Goal: Task Accomplishment & Management: Manage account settings

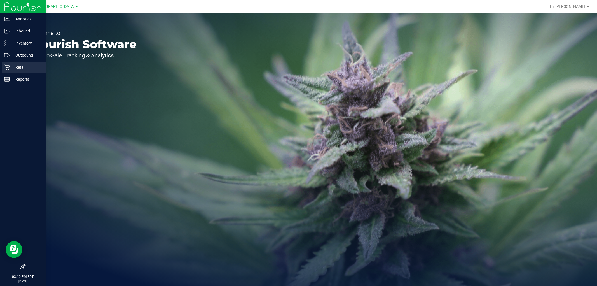
click at [18, 69] on p "Retail" at bounding box center [27, 67] width 34 height 7
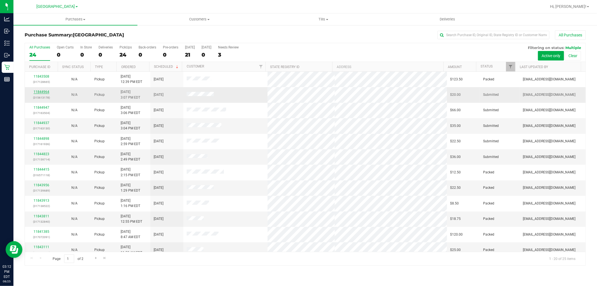
click at [41, 93] on link "11844964" at bounding box center [42, 92] width 16 height 4
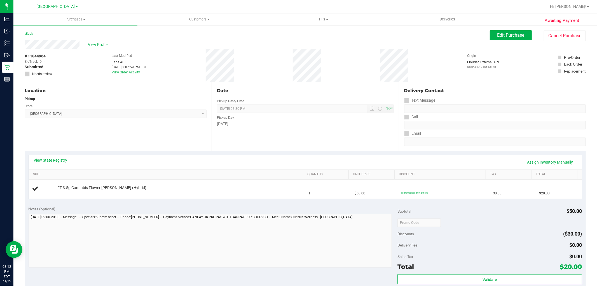
drag, startPoint x: 129, startPoint y: 149, endPoint x: 85, endPoint y: 167, distance: 47.6
click at [129, 149] on div "Location Pickup Store Lakeland WC Select Store [PERSON_NAME][GEOGRAPHIC_DATA] […" at bounding box center [118, 116] width 187 height 69
click at [60, 157] on link "View State Registry" at bounding box center [51, 160] width 34 height 6
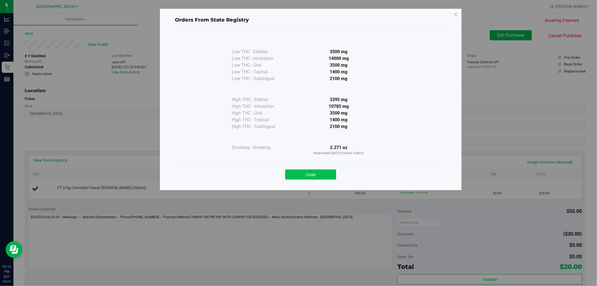
drag, startPoint x: 304, startPoint y: 176, endPoint x: 161, endPoint y: 172, distance: 143.5
click at [304, 175] on button "Close" at bounding box center [310, 174] width 51 height 10
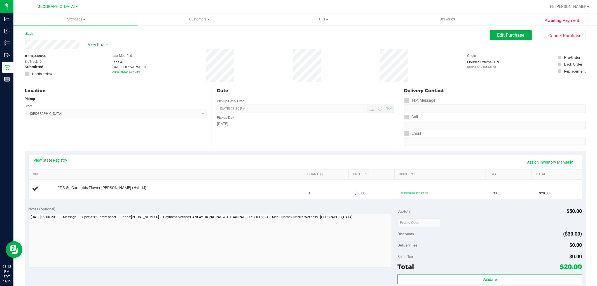
click at [118, 153] on div "View State Registry Assign Inventory Manually SKU Quantity Unit Price Discount …" at bounding box center [306, 176] width 562 height 51
click at [548, 163] on link "Assign Inventory Manually" at bounding box center [550, 162] width 53 height 10
click at [564, 161] on link "Save & Exit" at bounding box center [564, 162] width 26 height 10
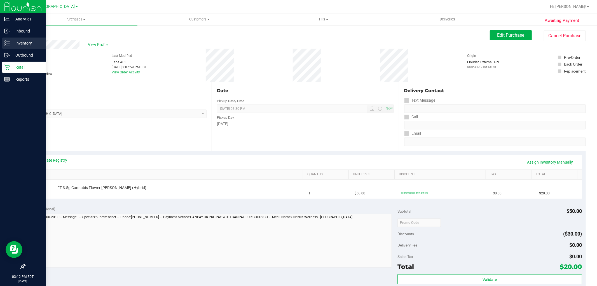
click at [25, 45] on p "Inventory" at bounding box center [27, 43] width 34 height 7
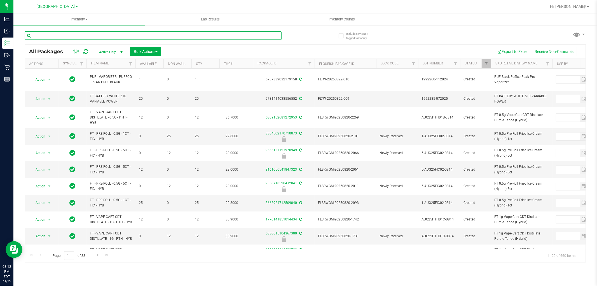
click at [45, 34] on input "text" at bounding box center [153, 35] width 257 height 8
type input "ddf"
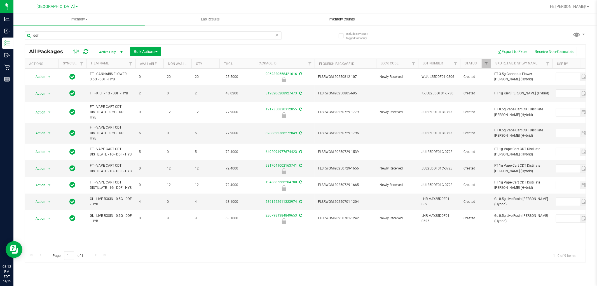
drag, startPoint x: 314, startPoint y: 38, endPoint x: 315, endPoint y: 20, distance: 18.8
click at [315, 34] on div "ddf All Packages Active Only Active Only Lab Samples Locked All External Intern…" at bounding box center [306, 144] width 562 height 236
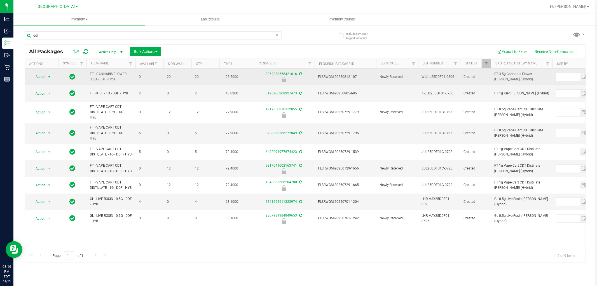
click at [41, 79] on span "Action" at bounding box center [38, 77] width 15 height 8
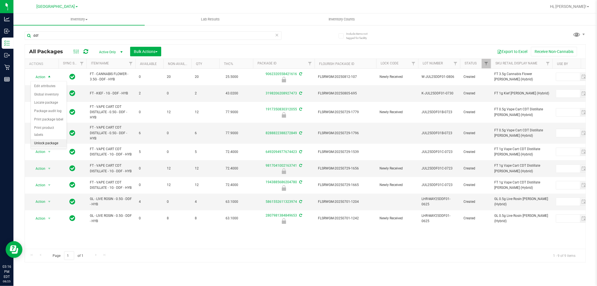
click at [38, 146] on li "Unlock package" at bounding box center [49, 143] width 36 height 8
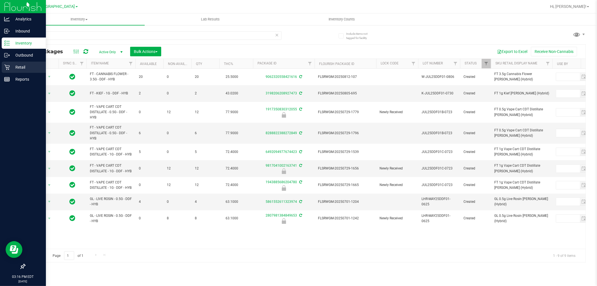
click at [12, 68] on p "Retail" at bounding box center [27, 67] width 34 height 7
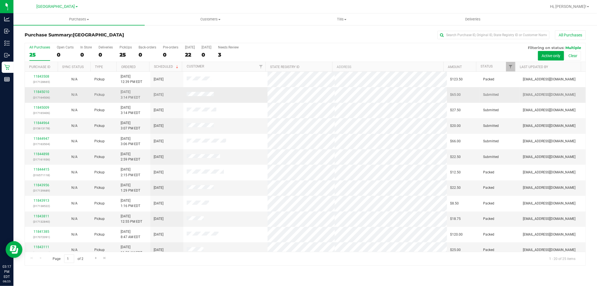
click at [39, 96] on p "(317164506)" at bounding box center [41, 97] width 26 height 5
click at [41, 92] on link "11845010" at bounding box center [42, 92] width 16 height 4
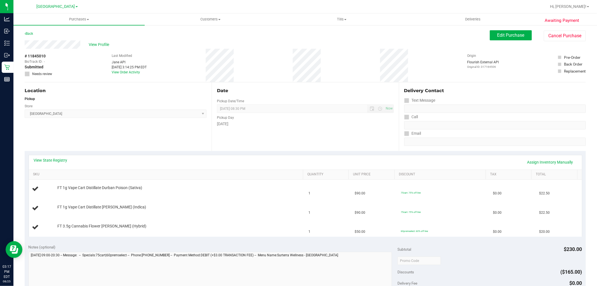
click at [121, 131] on div "Location Pickup Store Lakeland WC Select Store [PERSON_NAME][GEOGRAPHIC_DATA] […" at bounding box center [118, 116] width 187 height 69
drag, startPoint x: 153, startPoint y: 138, endPoint x: 49, endPoint y: 108, distance: 108.2
click at [150, 138] on div "Location Pickup Store Lakeland WC Select Store [PERSON_NAME][GEOGRAPHIC_DATA] […" at bounding box center [118, 116] width 187 height 69
click at [109, 134] on div "Location Pickup Store Lakeland WC Select Store [PERSON_NAME][GEOGRAPHIC_DATA] […" at bounding box center [118, 116] width 187 height 69
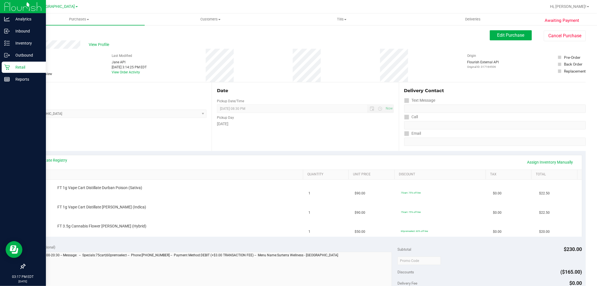
click at [20, 68] on p "Retail" at bounding box center [27, 67] width 34 height 7
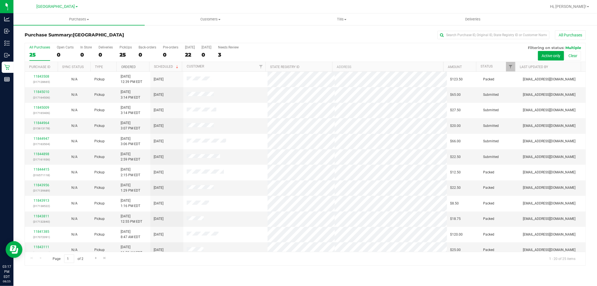
click at [127, 68] on link "Ordered" at bounding box center [128, 67] width 15 height 4
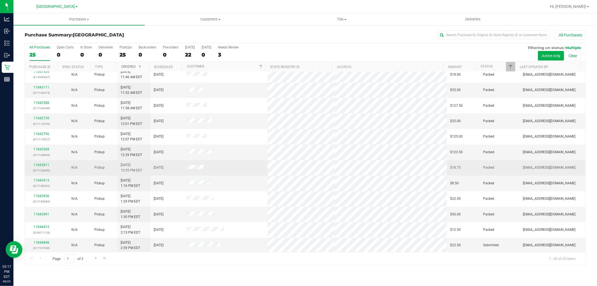
scroll to position [130, 0]
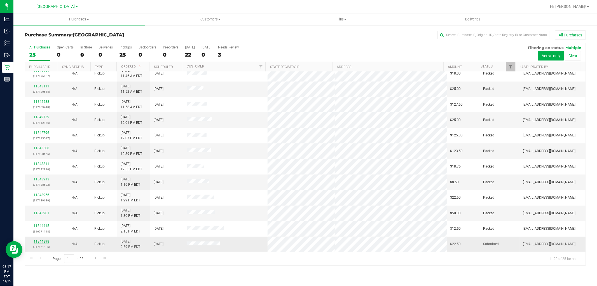
click at [44, 242] on link "11844898" at bounding box center [42, 241] width 16 height 4
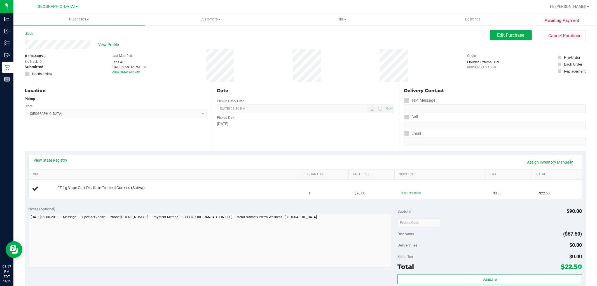
click at [119, 128] on div "Location Pickup Store Lakeland WC Select Store [PERSON_NAME][GEOGRAPHIC_DATA] […" at bounding box center [118, 116] width 187 height 69
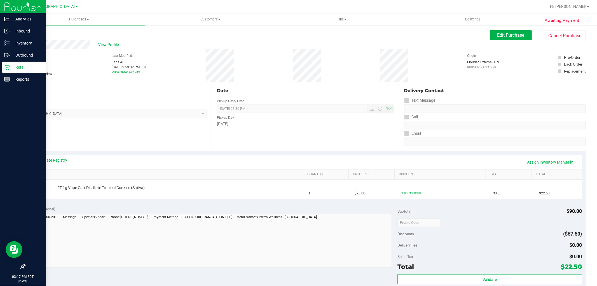
click at [11, 66] on p "Retail" at bounding box center [27, 67] width 34 height 7
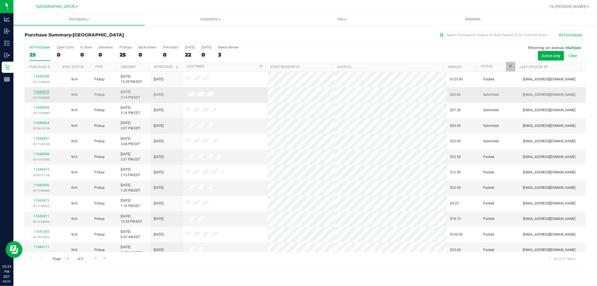
click at [37, 92] on link "11845010" at bounding box center [42, 92] width 16 height 4
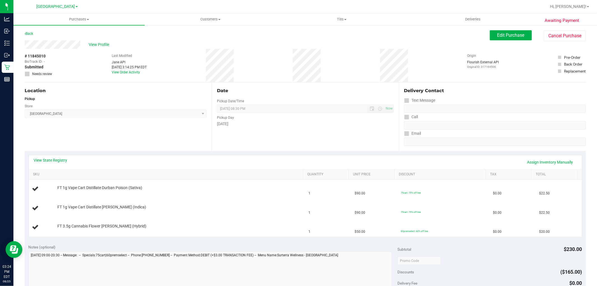
click at [123, 132] on div "Location Pickup Store Lakeland WC Select Store [PERSON_NAME][GEOGRAPHIC_DATA] […" at bounding box center [118, 116] width 187 height 69
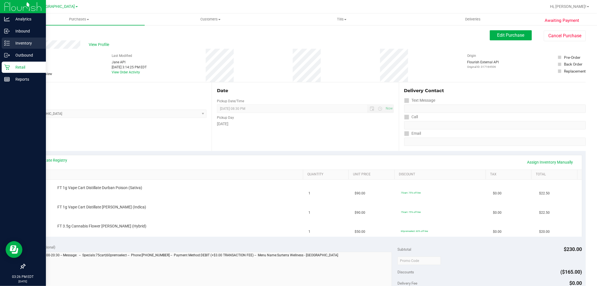
click at [8, 42] on icon at bounding box center [7, 43] width 6 height 6
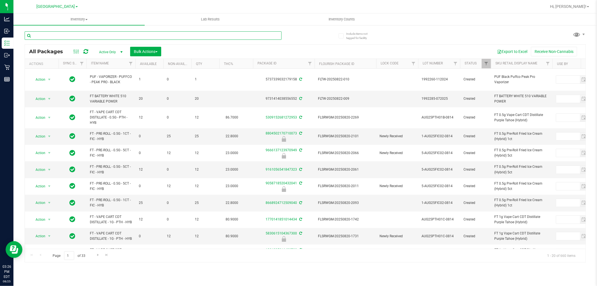
click at [111, 35] on input "text" at bounding box center [153, 35] width 257 height 8
type input "ddf"
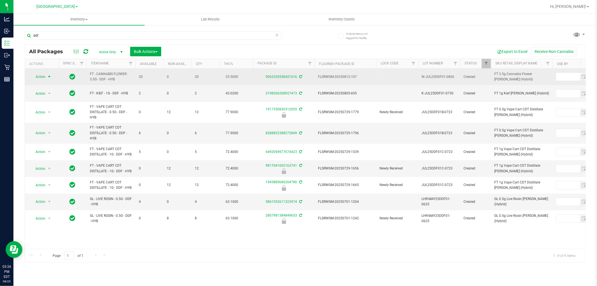
click at [43, 77] on span "Action" at bounding box center [38, 77] width 15 height 8
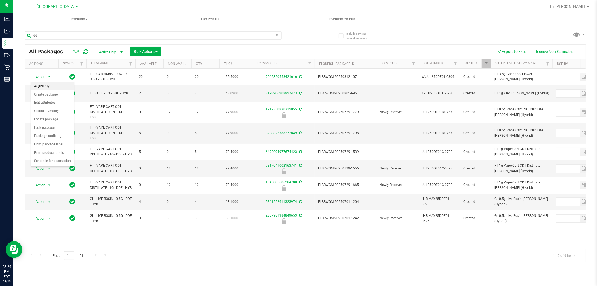
click at [39, 89] on li "Adjust qty" at bounding box center [52, 86] width 43 height 8
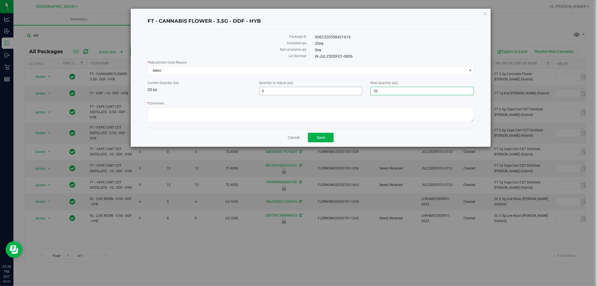
drag, startPoint x: 390, startPoint y: 91, endPoint x: 330, endPoint y: 97, distance: 60.5
click at [341, 96] on div "* Adjustment Code Reason Select Select Depleted Inventory Audit Mistake Moistur…" at bounding box center [311, 92] width 327 height 64
type input "21"
type input "1"
type input "21"
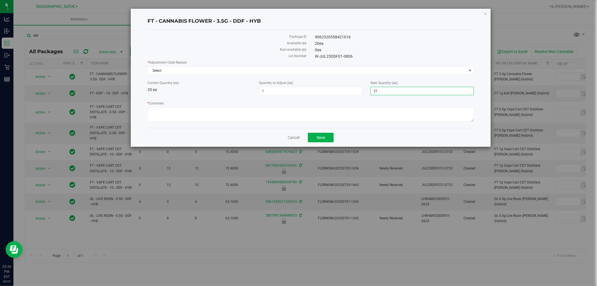
drag, startPoint x: 244, startPoint y: 98, endPoint x: 165, endPoint y: 69, distance: 84.3
click at [243, 98] on div "* Adjustment Code Reason Select Select Depleted Inventory Audit Mistake Moistur…" at bounding box center [311, 92] width 327 height 64
click at [161, 67] on span "Select" at bounding box center [307, 71] width 319 height 8
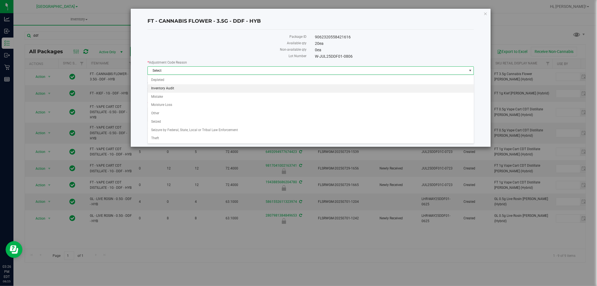
click at [161, 90] on li "Inventory Audit" at bounding box center [311, 88] width 326 height 8
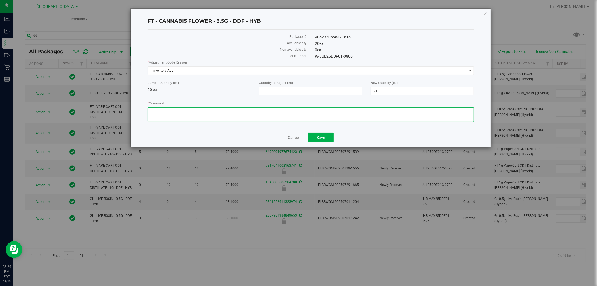
click at [162, 115] on textarea "* Comment" at bounding box center [311, 114] width 327 height 15
type textarea "Box stated 20 units, came in with 21 units. -LR"
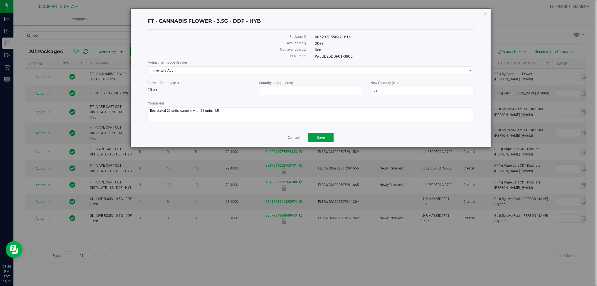
click at [321, 139] on span "Save" at bounding box center [321, 137] width 8 height 4
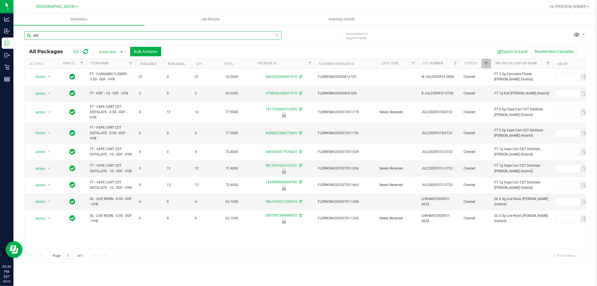
drag, startPoint x: 43, startPoint y: 37, endPoint x: 24, endPoint y: 35, distance: 18.9
click at [24, 35] on div "Include items not tagged for facility ddf All Packages Active Only Active Only …" at bounding box center [305, 110] width 584 height 171
type input "fic"
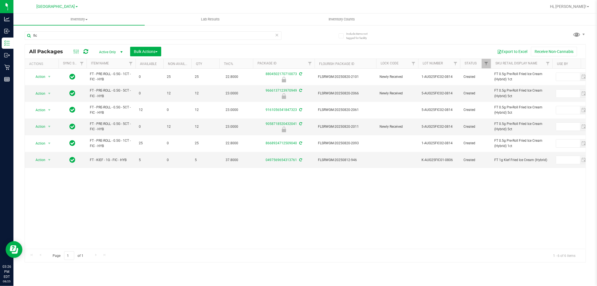
click at [155, 203] on div "Action Action Edit attributes Global inventory Locate package Package audit log…" at bounding box center [305, 159] width 561 height 180
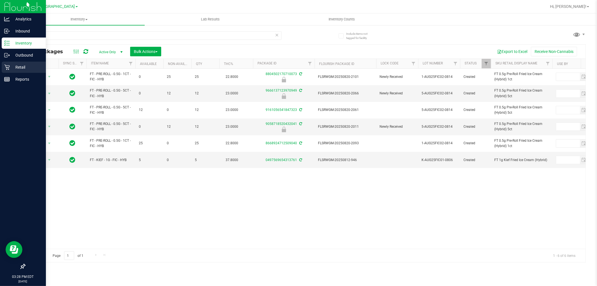
click at [19, 68] on p "Retail" at bounding box center [27, 67] width 34 height 7
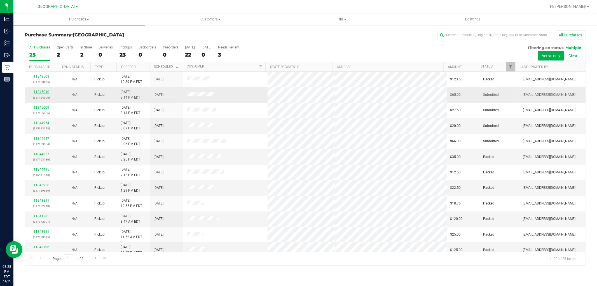
click at [39, 92] on link "11845010" at bounding box center [42, 92] width 16 height 4
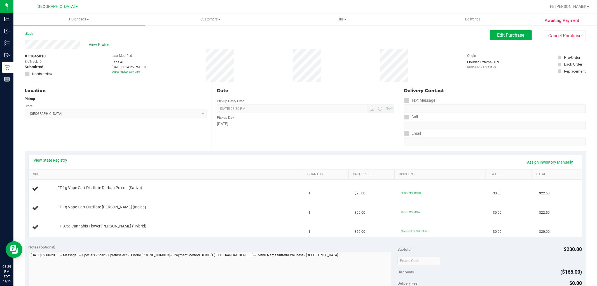
click at [110, 145] on div "Location Pickup Store Lakeland WC Select Store [PERSON_NAME][GEOGRAPHIC_DATA] […" at bounding box center [118, 116] width 187 height 69
click at [269, 144] on div "Date Pickup Date/Time [DATE] Now [DATE] 08:30 PM Now Pickup Day [DATE]" at bounding box center [305, 116] width 187 height 69
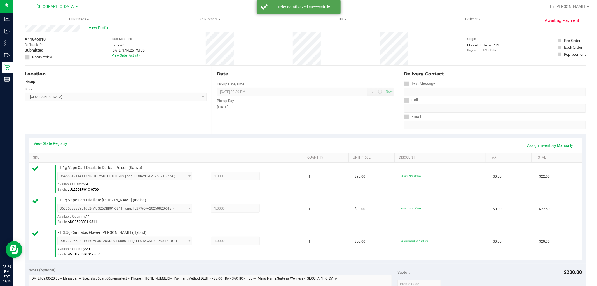
scroll to position [155, 0]
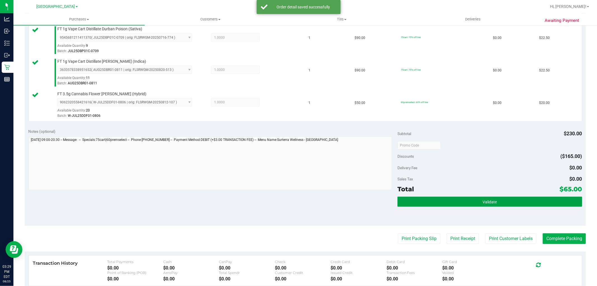
click at [505, 203] on button "Validate" at bounding box center [490, 202] width 185 height 10
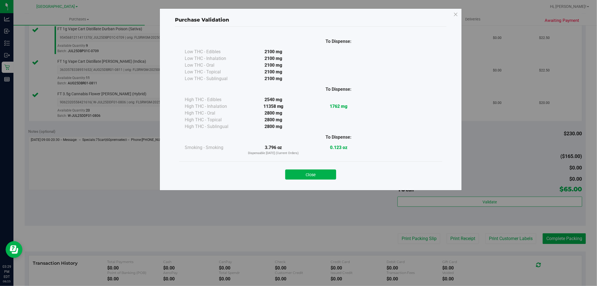
drag, startPoint x: 310, startPoint y: 172, endPoint x: 305, endPoint y: 199, distance: 27.7
click at [310, 172] on button "Close" at bounding box center [310, 174] width 51 height 10
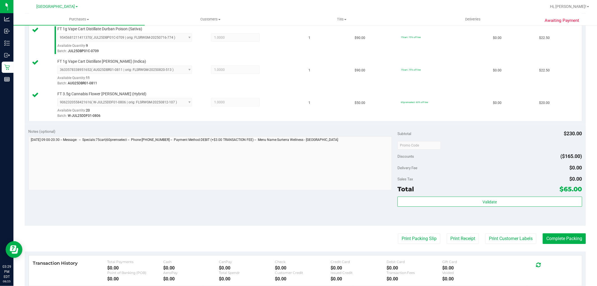
drag, startPoint x: 305, startPoint y: 199, endPoint x: 368, endPoint y: 225, distance: 68.1
click at [307, 199] on div "Notes (optional) Subtotal $230.00 Discounts ($165.00) Delivery Fee $0.00 Sales …" at bounding box center [306, 175] width 562 height 101
click at [411, 236] on button "Print Packing Slip" at bounding box center [419, 238] width 42 height 11
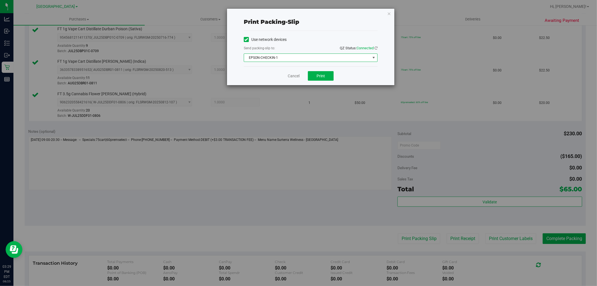
click at [285, 57] on span "EPSON-CHECKIN-1" at bounding box center [307, 58] width 126 height 8
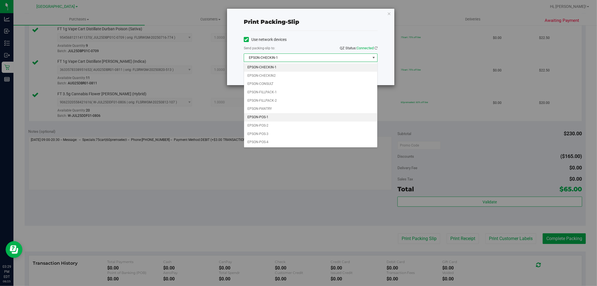
click at [262, 117] on li "EPSON-POS-1" at bounding box center [310, 117] width 133 height 8
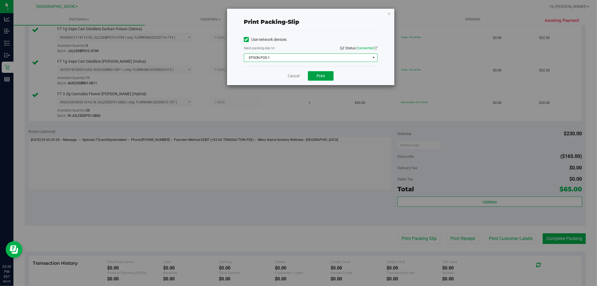
click at [318, 73] on button "Print" at bounding box center [321, 76] width 26 height 10
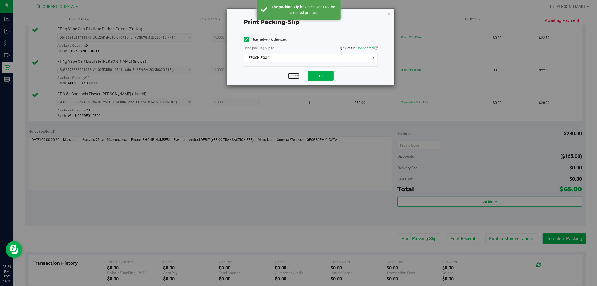
drag, startPoint x: 292, startPoint y: 76, endPoint x: 268, endPoint y: 126, distance: 55.4
click at [293, 75] on link "Cancel" at bounding box center [294, 76] width 12 height 6
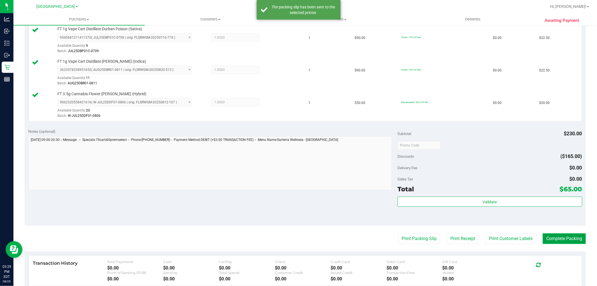
click at [562, 239] on button "Complete Packing" at bounding box center [564, 238] width 43 height 11
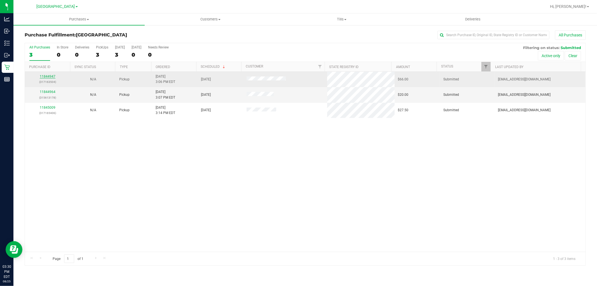
click at [46, 76] on link "11844947" at bounding box center [48, 77] width 16 height 4
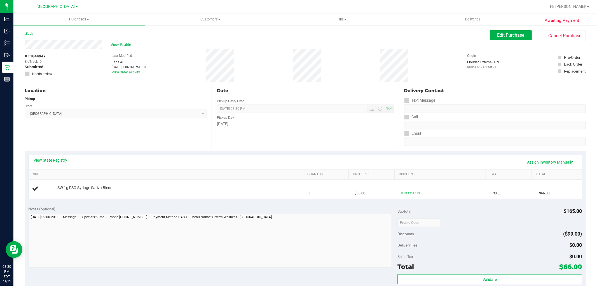
click at [110, 127] on div "Location Pickup Store Lakeland WC Select Store [PERSON_NAME][GEOGRAPHIC_DATA] […" at bounding box center [118, 116] width 187 height 69
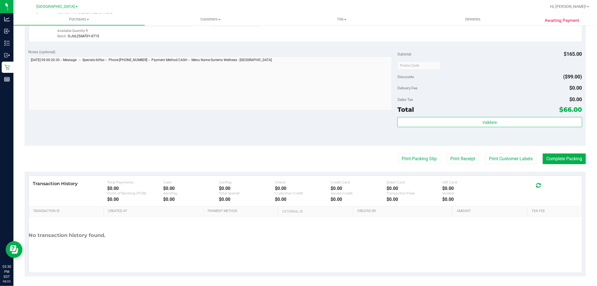
scroll to position [172, 0]
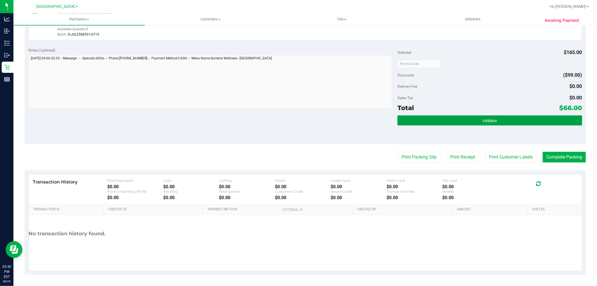
drag, startPoint x: 447, startPoint y: 119, endPoint x: 356, endPoint y: 121, distance: 90.8
click at [447, 119] on button "Validate" at bounding box center [490, 120] width 185 height 10
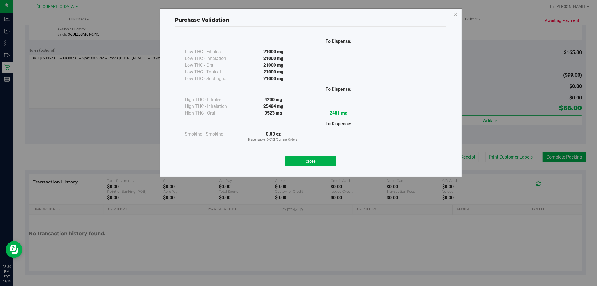
drag, startPoint x: 315, startPoint y: 161, endPoint x: 289, endPoint y: 133, distance: 38.0
click at [315, 161] on button "Close" at bounding box center [310, 161] width 51 height 10
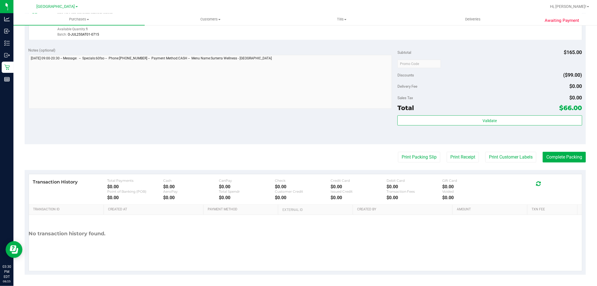
click at [280, 120] on div "Notes (optional) Subtotal $165.00 Discounts ($99.00) Delivery Fee $0.00 Sales T…" at bounding box center [306, 93] width 562 height 101
click at [403, 156] on button "Print Packing Slip" at bounding box center [419, 157] width 42 height 11
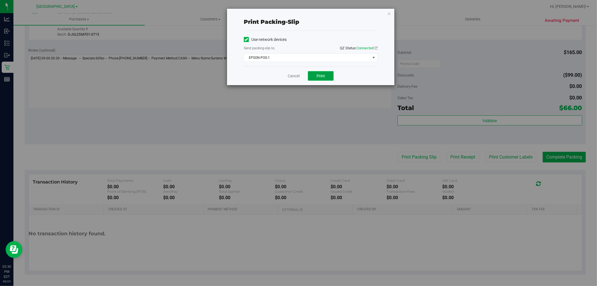
click at [317, 77] on span "Print" at bounding box center [321, 76] width 8 height 4
click at [290, 76] on link "Cancel" at bounding box center [294, 76] width 12 height 6
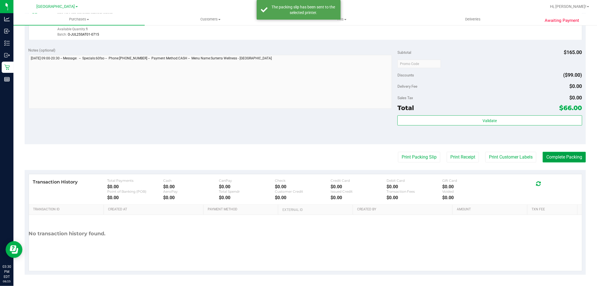
click at [559, 157] on button "Complete Packing" at bounding box center [564, 157] width 43 height 11
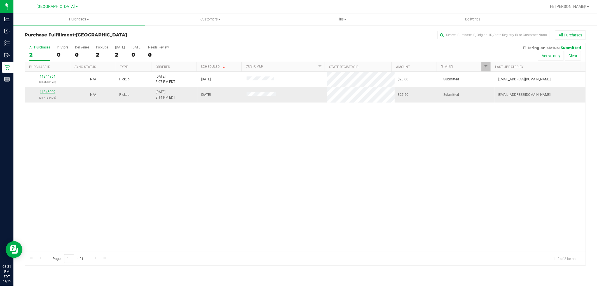
click at [48, 92] on link "11845009" at bounding box center [48, 92] width 16 height 4
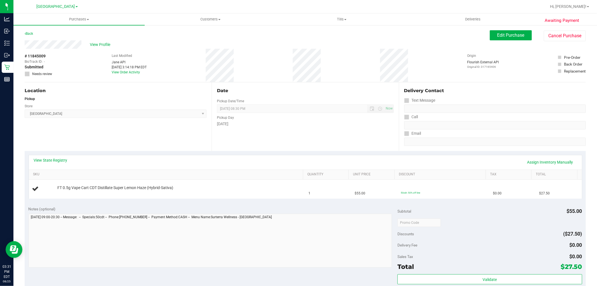
click at [129, 102] on div "Store" at bounding box center [116, 105] width 182 height 8
click at [58, 160] on link "View State Registry" at bounding box center [51, 160] width 34 height 6
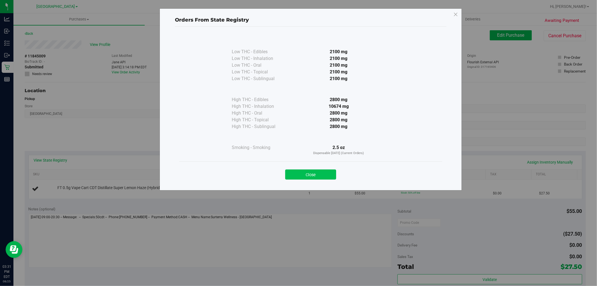
click at [322, 177] on button "Close" at bounding box center [310, 174] width 51 height 10
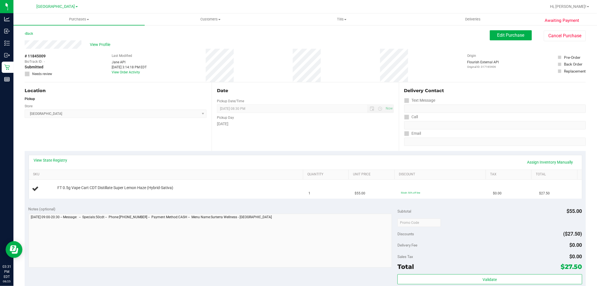
click at [107, 133] on div "Location Pickup Store Lakeland WC Select Store [PERSON_NAME][GEOGRAPHIC_DATA] […" at bounding box center [118, 116] width 187 height 69
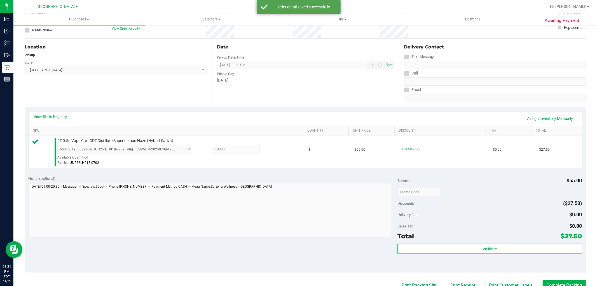
scroll to position [124, 0]
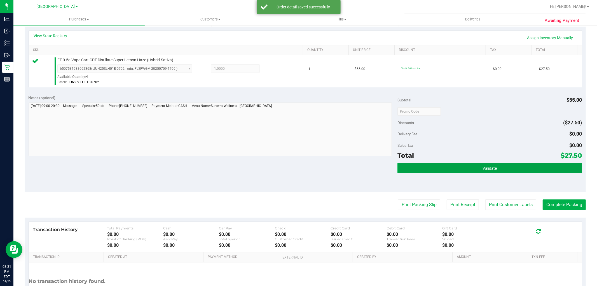
click at [443, 165] on button "Validate" at bounding box center [490, 168] width 185 height 10
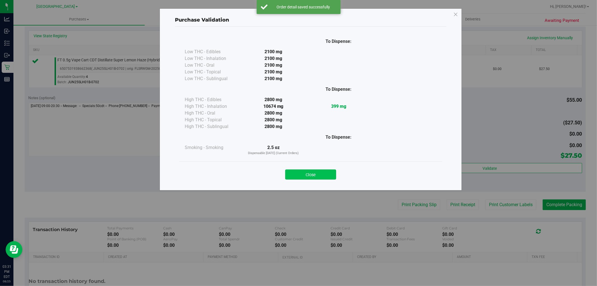
click at [328, 172] on button "Close" at bounding box center [310, 174] width 51 height 10
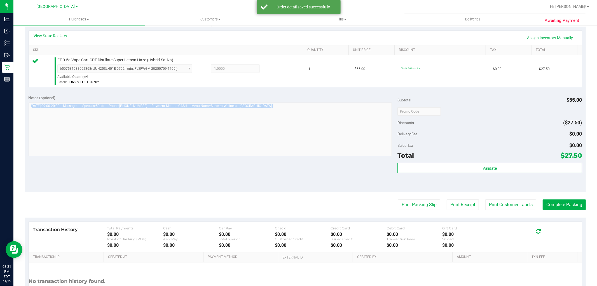
drag, startPoint x: 328, startPoint y: 172, endPoint x: 503, endPoint y: 225, distance: 183.0
click at [396, 184] on div "Notes (optional) Subtotal $55.00 Discounts ($27.50) Delivery Fee $0.00 Sales Ta…" at bounding box center [306, 141] width 562 height 101
click at [418, 204] on button "Print Packing Slip" at bounding box center [419, 204] width 42 height 11
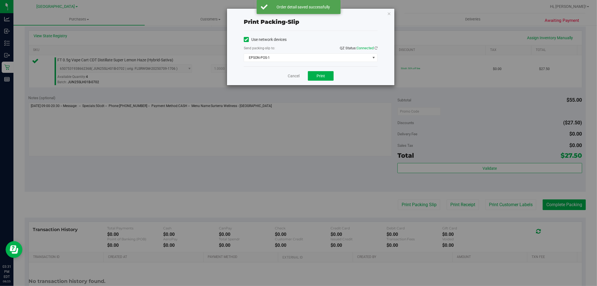
drag, startPoint x: 323, startPoint y: 82, endPoint x: 323, endPoint y: 78, distance: 3.7
click at [323, 82] on div "Cancel Print" at bounding box center [311, 75] width 134 height 19
click at [323, 77] on span "Print" at bounding box center [321, 76] width 8 height 4
click at [295, 77] on link "Cancel" at bounding box center [294, 76] width 12 height 6
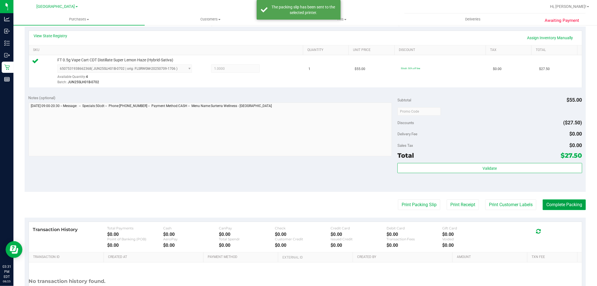
drag, startPoint x: 546, startPoint y: 205, endPoint x: 562, endPoint y: 205, distance: 15.4
click at [548, 204] on button "Complete Packing" at bounding box center [564, 204] width 43 height 11
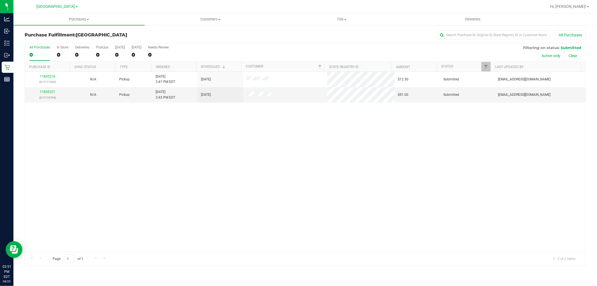
click at [186, 159] on div "11845216 (317171535) N/A Pickup [DATE] 3:41 PM EDT 8/25/2025 $12.50 Submitted […" at bounding box center [305, 162] width 561 height 180
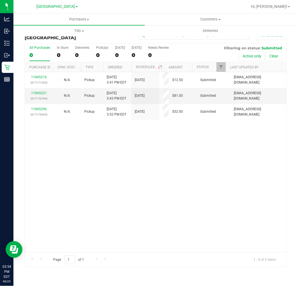
drag, startPoint x: 150, startPoint y: 161, endPoint x: 234, endPoint y: 7, distance: 175.4
click at [150, 160] on div "11845216 (317171535) N/A Pickup [DATE] 3:41 PM EDT 8/25/2025 $12.50 Submitted […" at bounding box center [156, 162] width 262 height 180
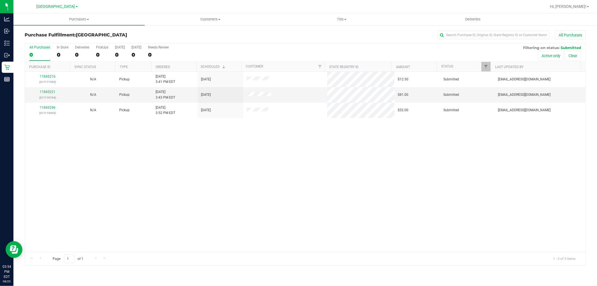
click at [255, 168] on div "11845216 (317171535) N/A Pickup [DATE] 3:41 PM EDT 8/25/2025 $12.50 Submitted […" at bounding box center [305, 162] width 561 height 180
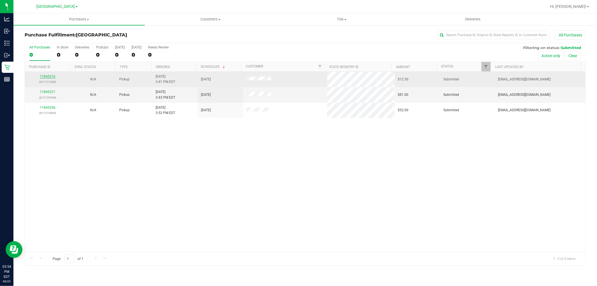
click at [49, 75] on link "11845216" at bounding box center [48, 77] width 16 height 4
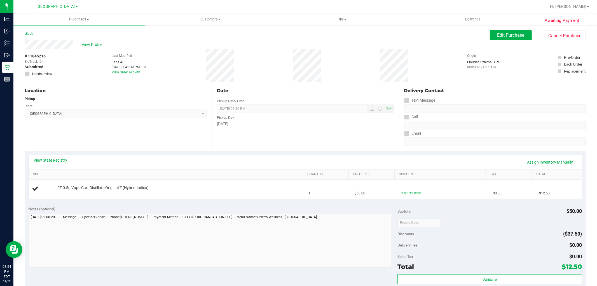
click at [102, 129] on div "Location Pickup Store Lakeland WC Select Store [PERSON_NAME][GEOGRAPHIC_DATA] […" at bounding box center [118, 116] width 187 height 69
click at [107, 117] on span "Lakeland WC Select Store [PERSON_NAME][GEOGRAPHIC_DATA] [PERSON_NAME][GEOGRAPHI…" at bounding box center [116, 114] width 182 height 8
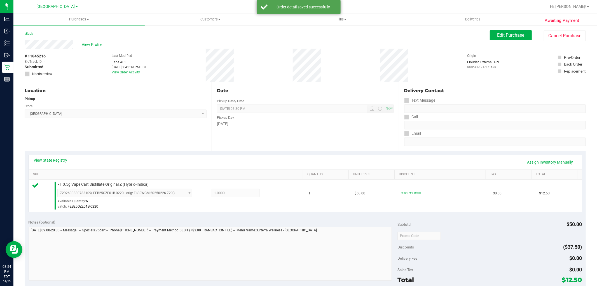
scroll to position [172, 0]
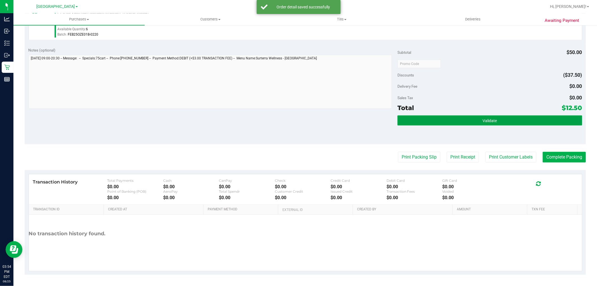
click at [482, 122] on button "Validate" at bounding box center [490, 120] width 185 height 10
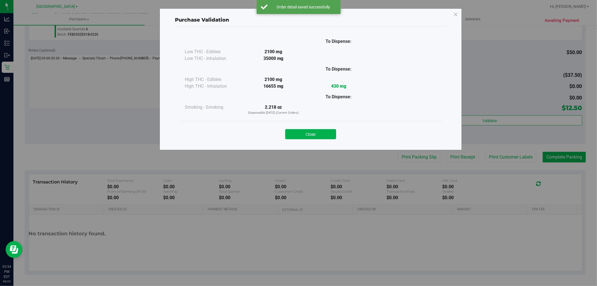
drag, startPoint x: 306, startPoint y: 132, endPoint x: 306, endPoint y: 128, distance: 3.4
click at [306, 129] on button "Close" at bounding box center [310, 134] width 51 height 10
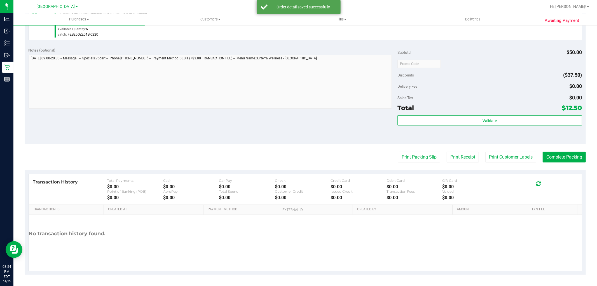
drag, startPoint x: 307, startPoint y: 133, endPoint x: 451, endPoint y: 166, distance: 147.9
click at [324, 133] on div "Notes (optional) Subtotal $50.00 Discounts ($37.50) Delivery Fee $0.00 Sales Ta…" at bounding box center [306, 93] width 562 height 101
click at [499, 155] on button "Print Customer Labels" at bounding box center [511, 157] width 51 height 11
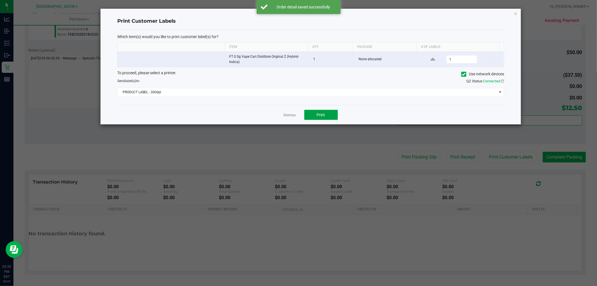
click at [326, 115] on button "Print" at bounding box center [321, 115] width 34 height 10
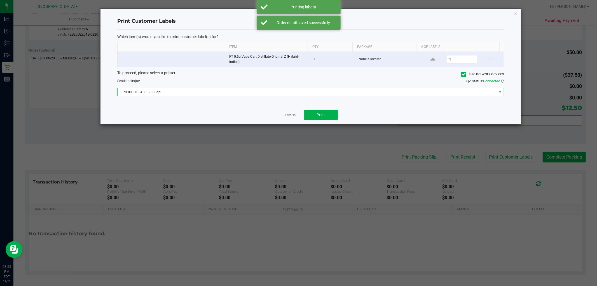
click at [297, 92] on span "PRODUCT LABEL - 300dpi" at bounding box center [308, 92] width 380 height 8
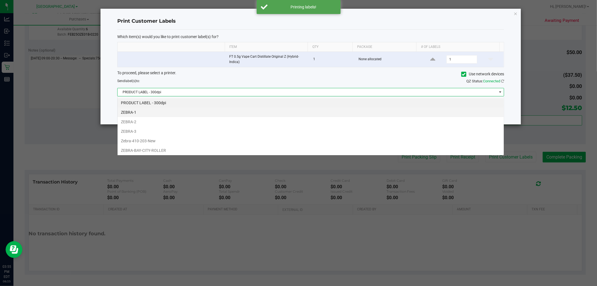
scroll to position [8, 387]
drag, startPoint x: 41, startPoint y: 85, endPoint x: 184, endPoint y: 81, distance: 142.6
click at [44, 84] on ngb-modal-window "Print Customer Labels Which item(s) would you like to print customer label(s) f…" at bounding box center [301, 143] width 602 height 286
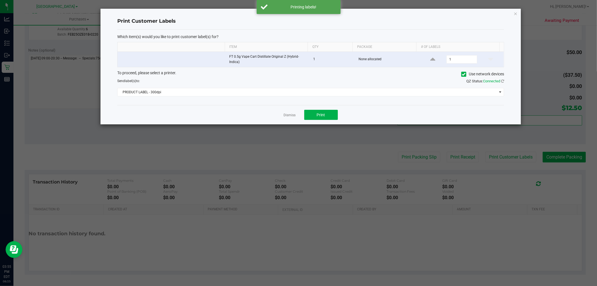
click at [287, 113] on app-cancel-button "Dismiss" at bounding box center [290, 115] width 12 height 6
click at [287, 116] on link "Dismiss" at bounding box center [290, 115] width 12 height 5
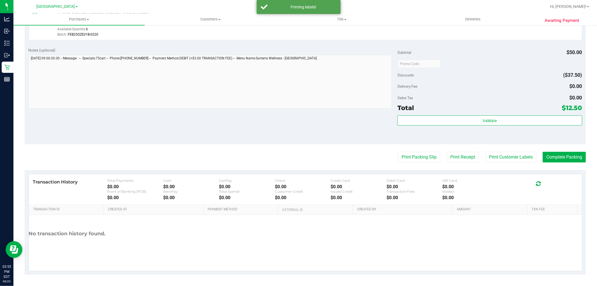
drag, startPoint x: 275, startPoint y: 130, endPoint x: 534, endPoint y: 167, distance: 262.1
click at [287, 127] on div "Notes (optional) Subtotal $50.00 Discounts ($37.50) Delivery Fee $0.00 Sales Ta…" at bounding box center [306, 93] width 562 height 101
click at [548, 160] on button "Complete Packing" at bounding box center [564, 157] width 43 height 11
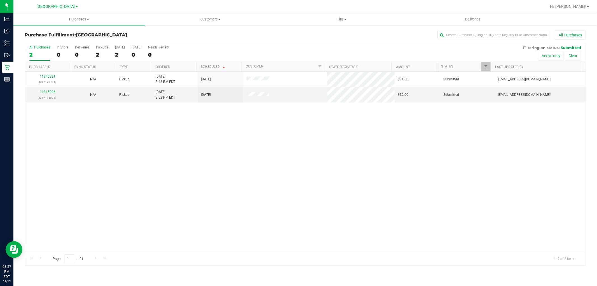
click at [189, 191] on div "11845221 (317170794) N/A Pickup [DATE] 3:43 PM EDT 8/25/2025 $81.00 Submitted […" at bounding box center [305, 162] width 561 height 180
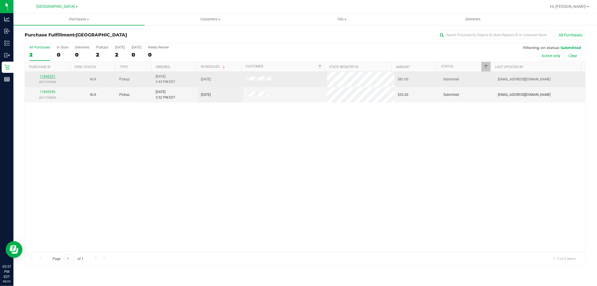
click at [49, 77] on link "11845221" at bounding box center [48, 77] width 16 height 4
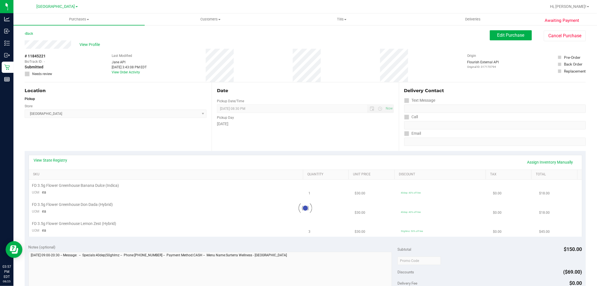
click at [85, 122] on div "Location Pickup Store Lakeland WC Select Store [PERSON_NAME][GEOGRAPHIC_DATA] […" at bounding box center [118, 116] width 187 height 69
click at [63, 159] on link "View State Registry" at bounding box center [51, 160] width 34 height 6
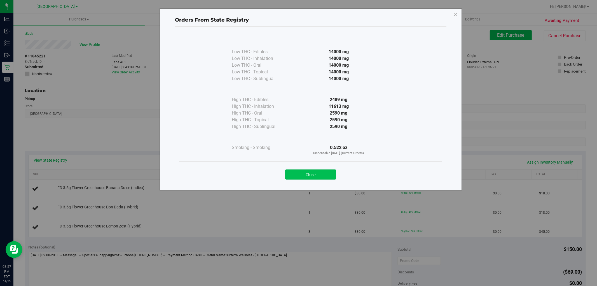
click at [329, 172] on button "Close" at bounding box center [310, 174] width 51 height 10
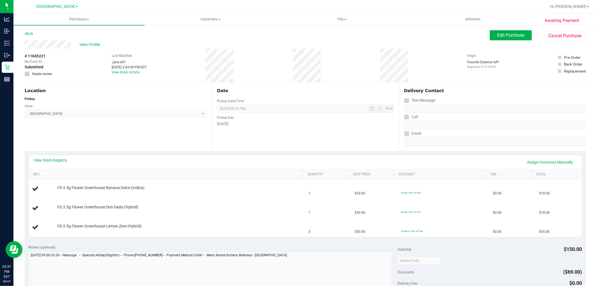
click at [90, 136] on div "Location Pickup Store Lakeland WC Select Store [PERSON_NAME][GEOGRAPHIC_DATA] […" at bounding box center [118, 116] width 187 height 69
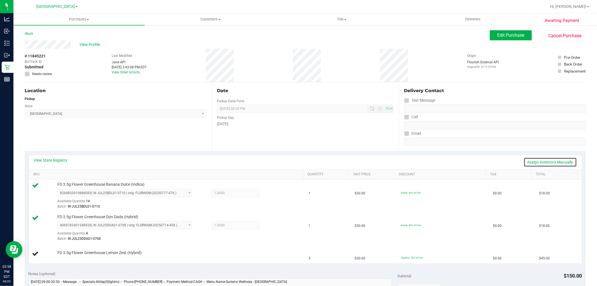
click at [543, 163] on link "Assign Inventory Manually" at bounding box center [550, 162] width 53 height 10
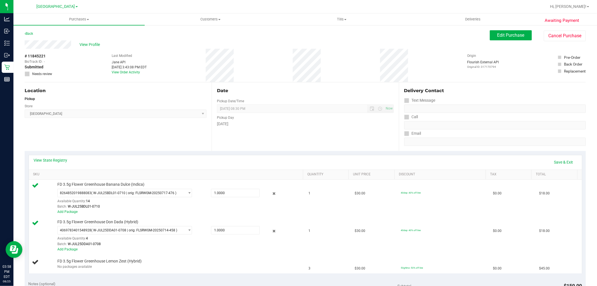
click at [543, 163] on div "View State Registry Save & Exit" at bounding box center [305, 162] width 543 height 10
click at [560, 161] on link "Save & Exit" at bounding box center [564, 162] width 26 height 10
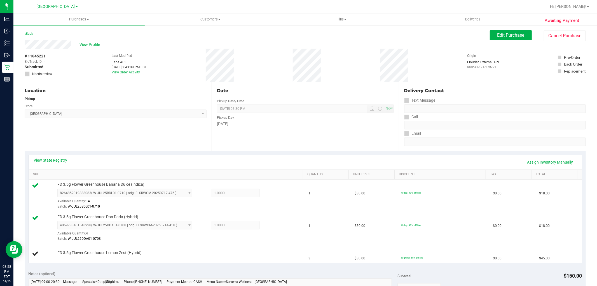
click at [141, 127] on div "Location Pickup Store Lakeland WC Select Store [PERSON_NAME][GEOGRAPHIC_DATA] […" at bounding box center [118, 116] width 187 height 69
click at [120, 113] on span "Lakeland WC Select Store [PERSON_NAME][GEOGRAPHIC_DATA] [PERSON_NAME][GEOGRAPHI…" at bounding box center [116, 114] width 182 height 8
click at [113, 138] on div "Location Pickup Store Lakeland WC Select Store [PERSON_NAME][GEOGRAPHIC_DATA] […" at bounding box center [118, 116] width 187 height 69
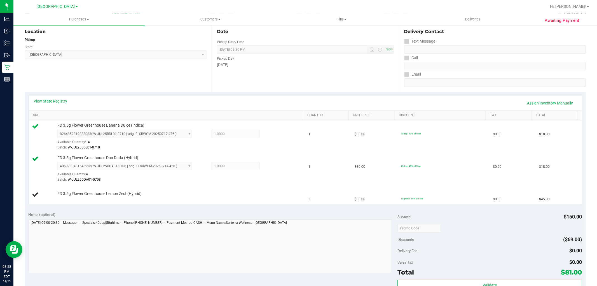
scroll to position [124, 0]
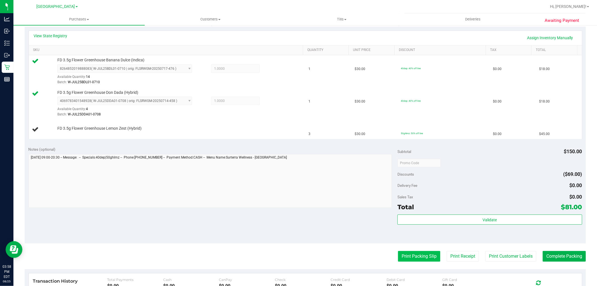
click at [411, 251] on button "Print Packing Slip" at bounding box center [419, 256] width 42 height 11
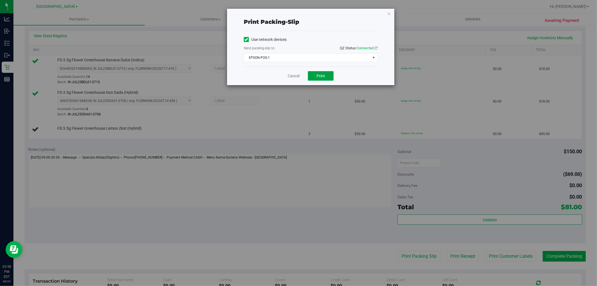
click at [317, 76] on span "Print" at bounding box center [321, 76] width 8 height 4
click at [295, 76] on link "Cancel" at bounding box center [294, 76] width 12 height 6
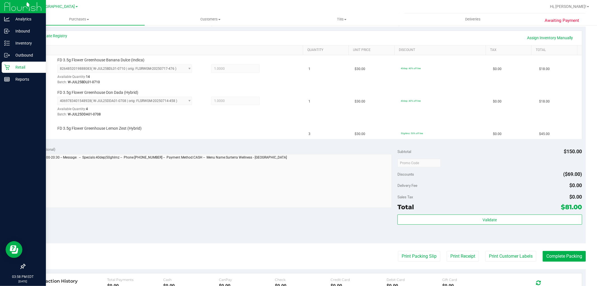
click at [13, 67] on p "Retail" at bounding box center [27, 67] width 34 height 7
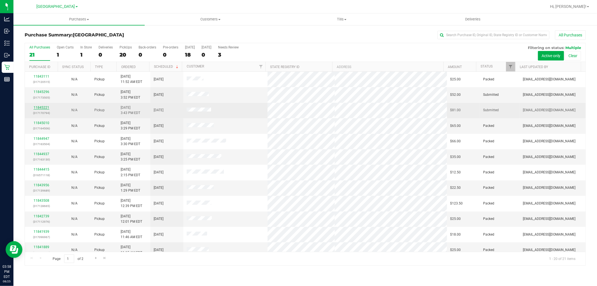
click at [43, 108] on link "11845221" at bounding box center [42, 108] width 16 height 4
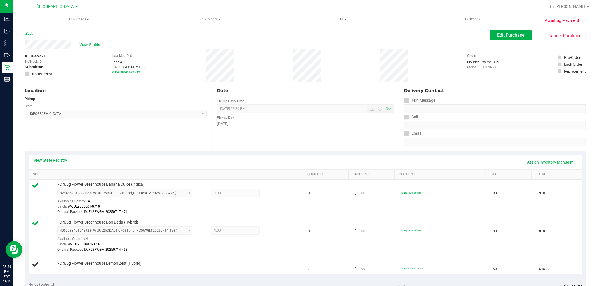
click at [103, 139] on div "Location Pickup Store Lakeland WC Select Store [PERSON_NAME][GEOGRAPHIC_DATA] […" at bounding box center [118, 116] width 187 height 69
click at [27, 35] on link "Back" at bounding box center [29, 34] width 8 height 4
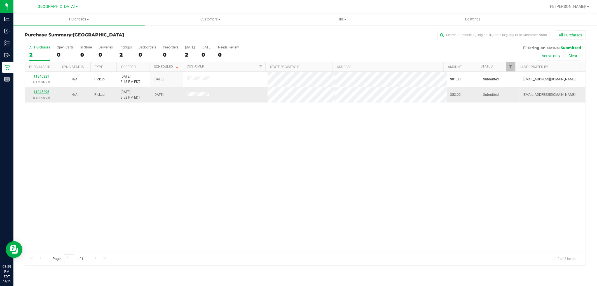
click at [42, 93] on link "11845296" at bounding box center [42, 92] width 16 height 4
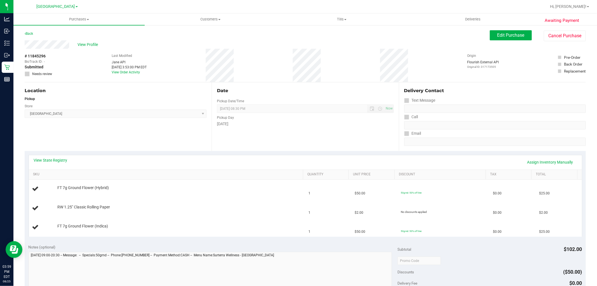
click at [136, 146] on div "Location Pickup Store Lakeland WC Select Store [PERSON_NAME][GEOGRAPHIC_DATA] […" at bounding box center [118, 116] width 187 height 69
click at [155, 140] on div "Location Pickup Store Lakeland WC Select Store [PERSON_NAME][GEOGRAPHIC_DATA] […" at bounding box center [118, 116] width 187 height 69
click at [58, 161] on link "View State Registry" at bounding box center [51, 160] width 34 height 6
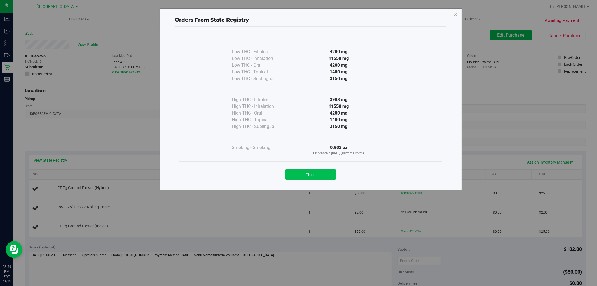
click at [327, 175] on button "Close" at bounding box center [310, 174] width 51 height 10
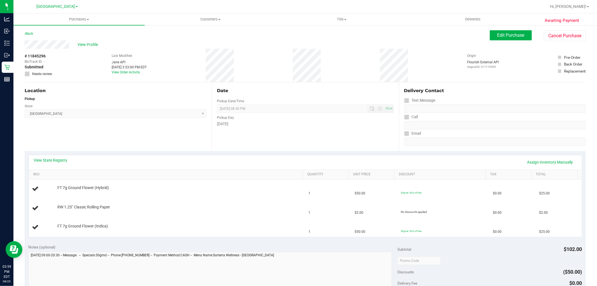
click at [160, 138] on div "Location Pickup Store Lakeland WC Select Store [PERSON_NAME][GEOGRAPHIC_DATA] […" at bounding box center [118, 116] width 187 height 69
click at [300, 128] on div "Date Pickup Date/Time [DATE] Now [DATE] 08:30 PM Now Pickup Day [DATE]" at bounding box center [305, 116] width 187 height 69
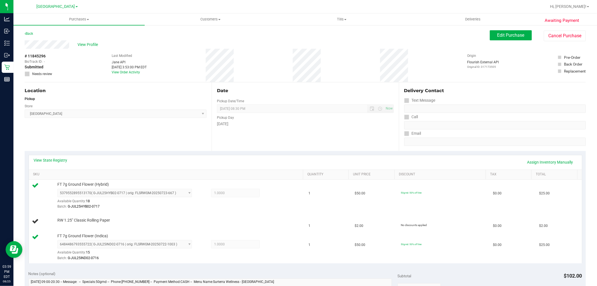
click at [121, 136] on div "Location Pickup Store Lakeland WC Select Store [PERSON_NAME][GEOGRAPHIC_DATA] […" at bounding box center [118, 116] width 187 height 69
click at [536, 160] on link "Assign Inventory Manually" at bounding box center [550, 162] width 53 height 10
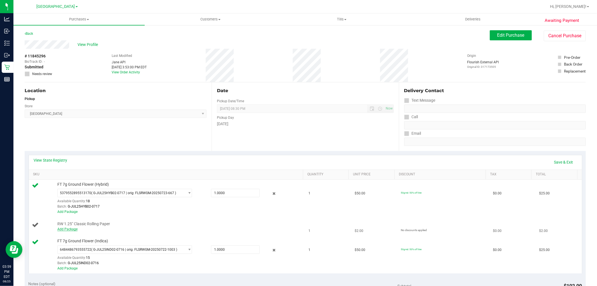
click at [73, 229] on link "Add Package" at bounding box center [67, 229] width 20 height 4
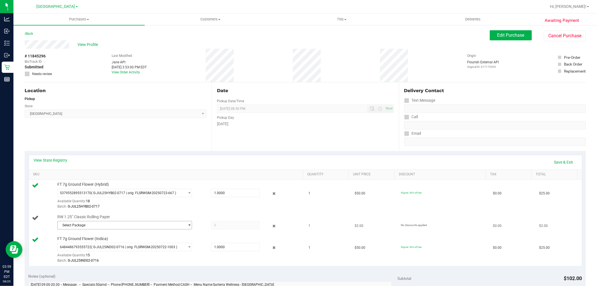
click at [86, 227] on span "Select Package" at bounding box center [121, 225] width 127 height 8
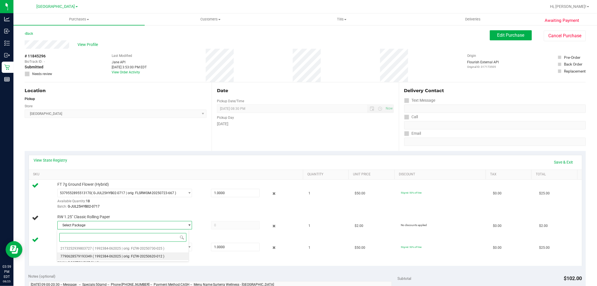
click at [82, 253] on li "7790628579193349 ( 1992384-062025 | orig: FLTW-20250620-012 )" at bounding box center [123, 256] width 132 height 8
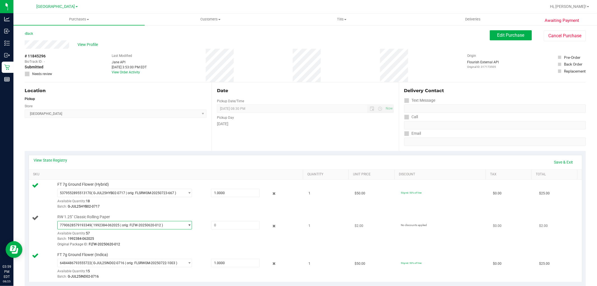
click at [114, 223] on span "7790628579193349 ( 1992384-062025 | orig: FLTW-20250620-012 )" at bounding box center [121, 225] width 127 height 8
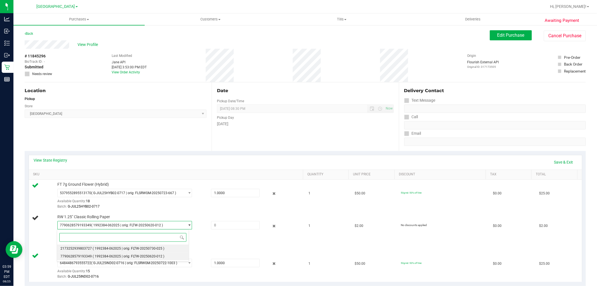
click at [102, 250] on span "( 1992384-062025 | orig: FLTW-20250730-025 )" at bounding box center [129, 248] width 72 height 4
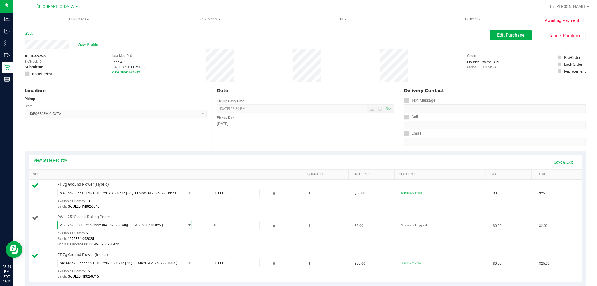
click at [221, 230] on div "2173252939803727 ( 1992384-062025 | orig: FLTW-20250730-025 ) 2173252939803727 …" at bounding box center [178, 234] width 243 height 26
click at [218, 227] on span at bounding box center [235, 225] width 49 height 8
type input "1.0000"
click at [209, 245] on div "Original Package ID: FLTW-20250730-025" at bounding box center [178, 244] width 243 height 5
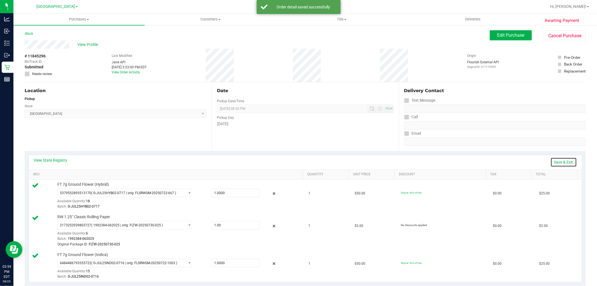
click at [553, 161] on link "Save & Exit" at bounding box center [564, 162] width 26 height 10
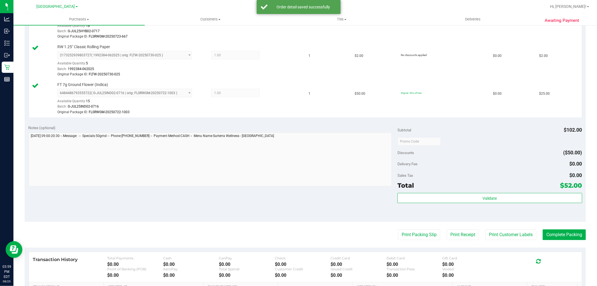
scroll to position [187, 0]
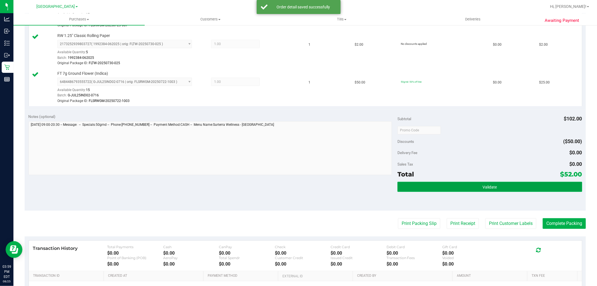
click at [489, 189] on span "Validate" at bounding box center [490, 187] width 14 height 4
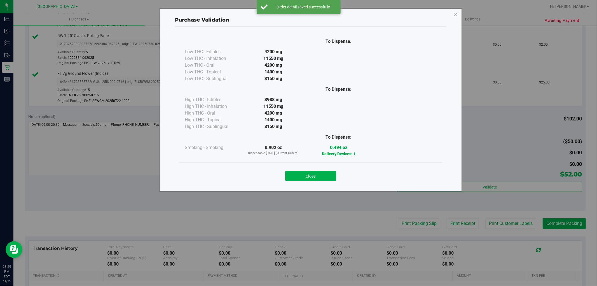
drag, startPoint x: 309, startPoint y: 173, endPoint x: 304, endPoint y: 178, distance: 7.3
click at [309, 173] on button "Close" at bounding box center [310, 176] width 51 height 10
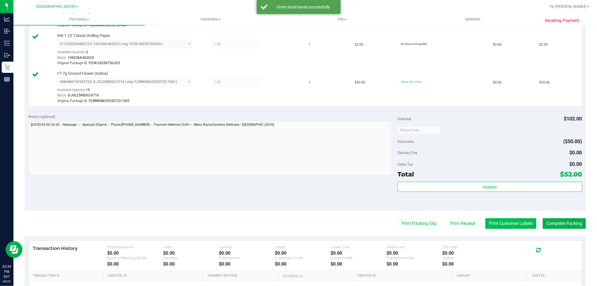
click at [504, 226] on button "Print Customer Labels" at bounding box center [511, 223] width 51 height 11
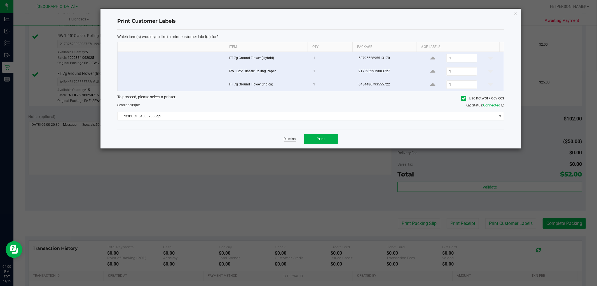
click at [289, 140] on link "Dismiss" at bounding box center [290, 139] width 12 height 5
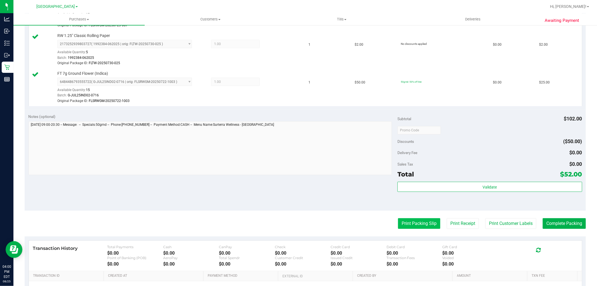
drag, startPoint x: 329, startPoint y: 214, endPoint x: 404, endPoint y: 224, distance: 75.8
click at [332, 214] on purchase-details "Back Edit Purchase Cancel Purchase View Profile # 11845296 BioTrack ID: - Submi…" at bounding box center [306, 92] width 562 height 497
click at [401, 218] on button "Print Packing Slip" at bounding box center [419, 223] width 42 height 11
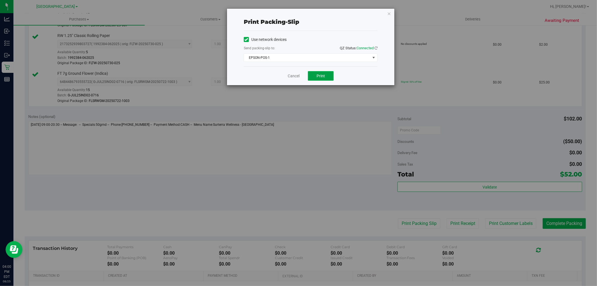
click at [320, 79] on button "Print" at bounding box center [321, 76] width 26 height 10
click at [290, 75] on link "Cancel" at bounding box center [294, 76] width 12 height 6
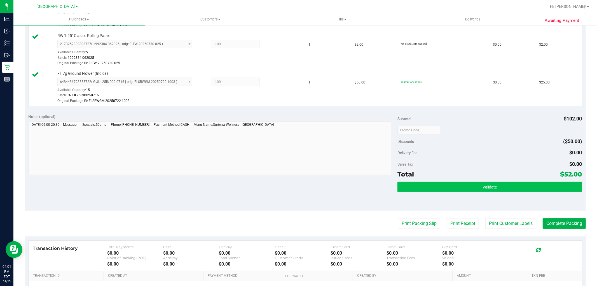
click at [329, 124] on div "Notes (optional)" at bounding box center [213, 145] width 369 height 63
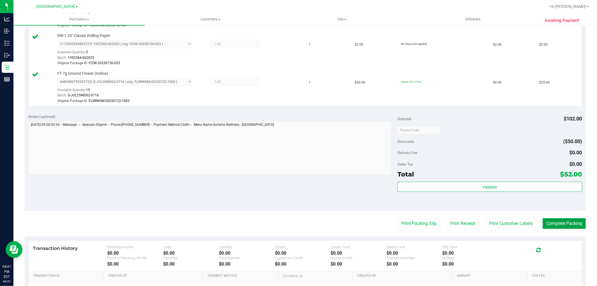
click at [553, 222] on button "Complete Packing" at bounding box center [564, 223] width 43 height 11
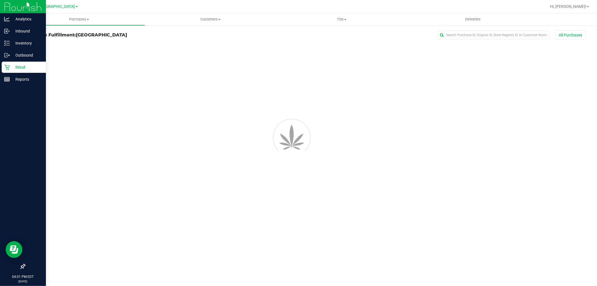
click at [17, 69] on p "Retail" at bounding box center [27, 67] width 34 height 7
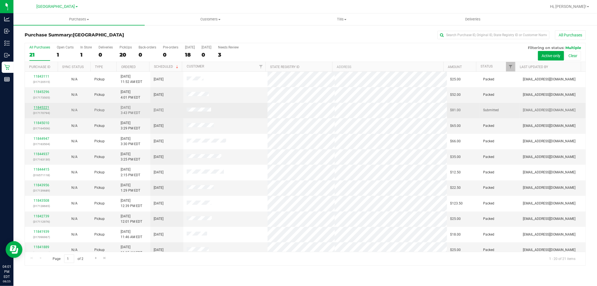
click at [44, 108] on link "11845221" at bounding box center [42, 108] width 16 height 4
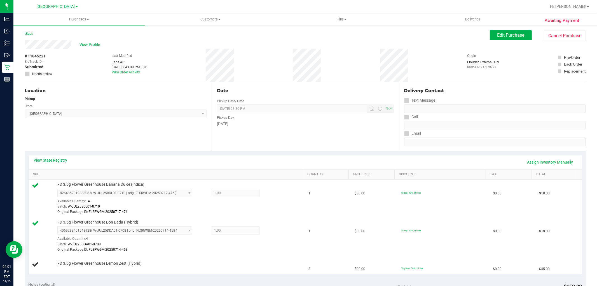
click at [140, 141] on div "Location Pickup Store Lakeland WC Select Store [PERSON_NAME][GEOGRAPHIC_DATA] […" at bounding box center [118, 116] width 187 height 69
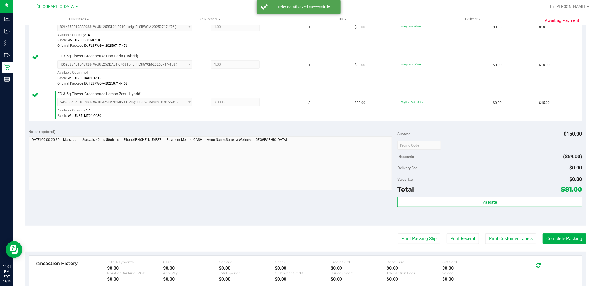
scroll to position [218, 0]
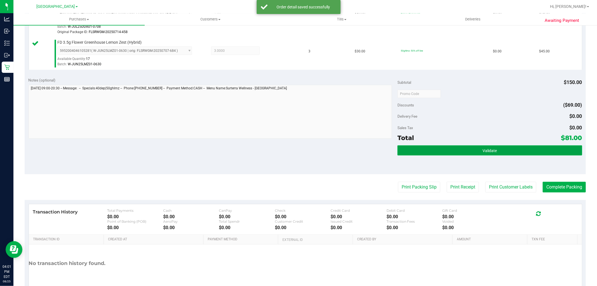
click at [421, 151] on button "Validate" at bounding box center [490, 150] width 185 height 10
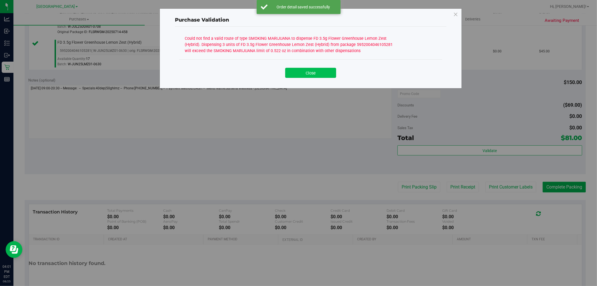
click at [308, 75] on button "Close" at bounding box center [310, 73] width 51 height 10
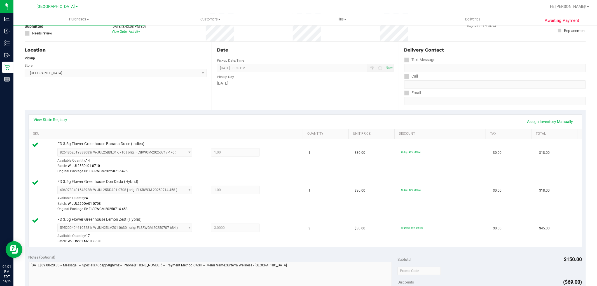
scroll to position [31, 0]
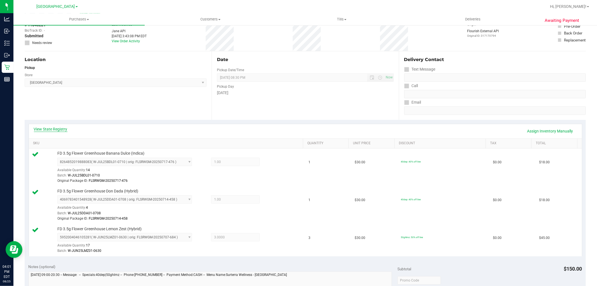
click at [64, 128] on link "View State Registry" at bounding box center [51, 129] width 34 height 6
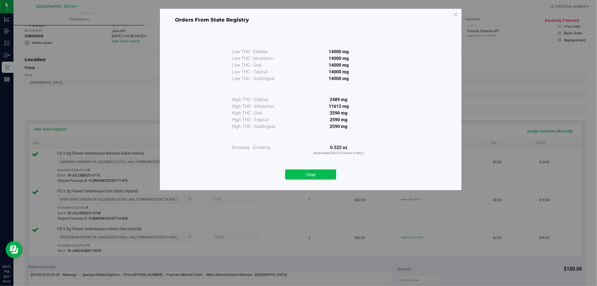
click at [306, 178] on button "Close" at bounding box center [310, 174] width 51 height 10
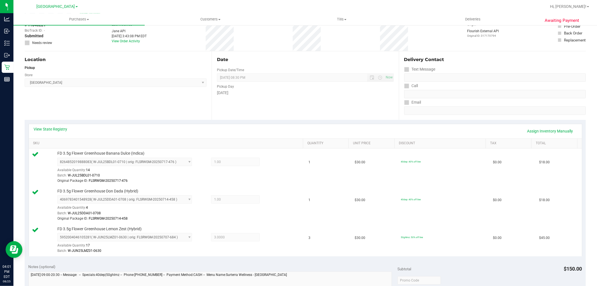
click at [133, 112] on div "Location Pickup Store Lakeland WC Select Store [PERSON_NAME][GEOGRAPHIC_DATA] […" at bounding box center [118, 85] width 187 height 69
click at [53, 130] on link "View State Registry" at bounding box center [51, 129] width 34 height 6
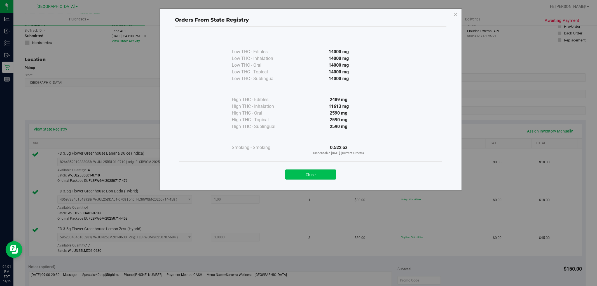
click at [311, 177] on button "Close" at bounding box center [310, 174] width 51 height 10
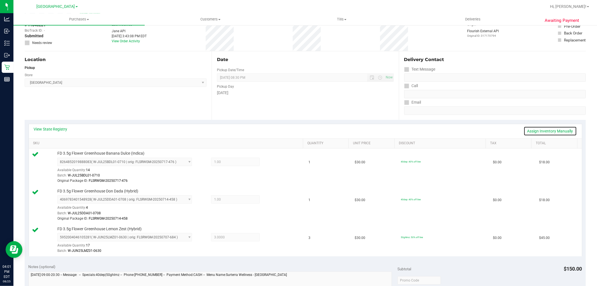
click at [534, 131] on link "Assign Inventory Manually" at bounding box center [550, 131] width 53 height 10
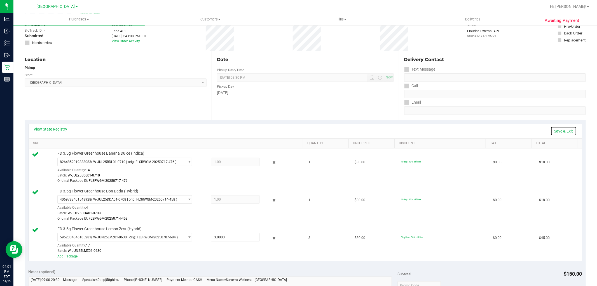
click at [557, 131] on link "Save & Exit" at bounding box center [564, 131] width 26 height 10
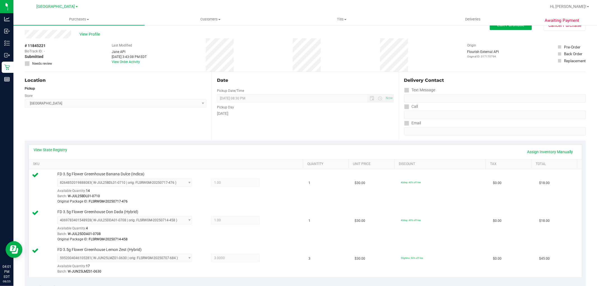
scroll to position [0, 0]
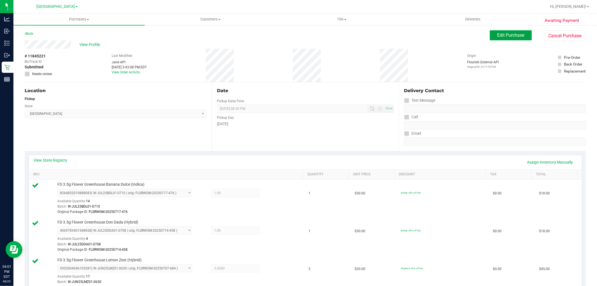
click at [498, 35] on span "Edit Purchase" at bounding box center [511, 34] width 27 height 5
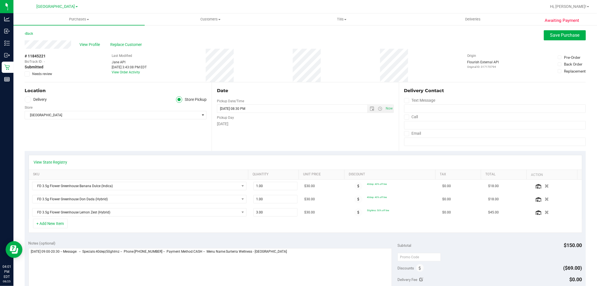
click at [263, 230] on div "+ Add New Item" at bounding box center [306, 226] width 554 height 14
drag, startPoint x: 270, startPoint y: 213, endPoint x: 186, endPoint y: 219, distance: 84.2
click at [186, 219] on tr "FD 3.5g Flower Greenhouse Lemon Zest (Hybrid) 3.00 3 $30.00 50ghlmz: 50% off li…" at bounding box center [305, 212] width 553 height 13
drag, startPoint x: 540, startPoint y: 214, endPoint x: 225, endPoint y: 215, distance: 314.8
click at [545, 214] on icon "button" at bounding box center [547, 212] width 4 height 4
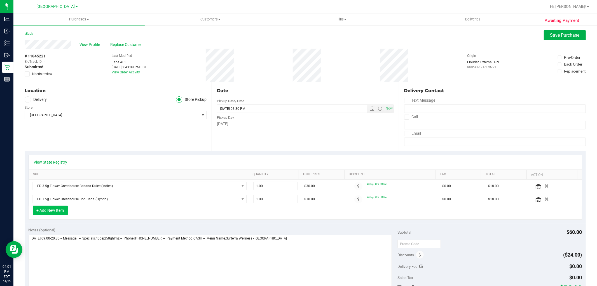
click at [53, 210] on button "+ Add New Item" at bounding box center [50, 211] width 35 height 10
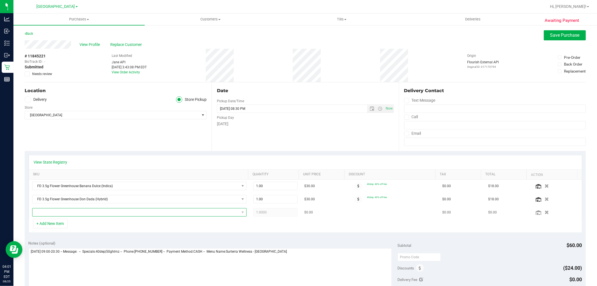
click at [90, 214] on span "NO DATA FOUND" at bounding box center [135, 212] width 207 height 8
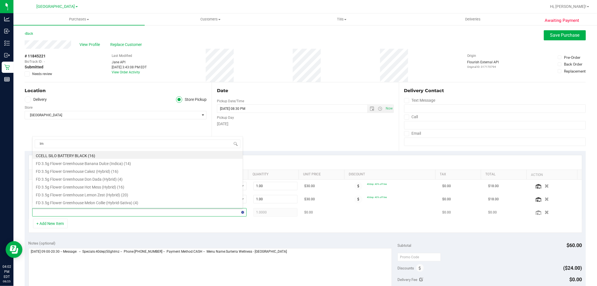
type input "lmz"
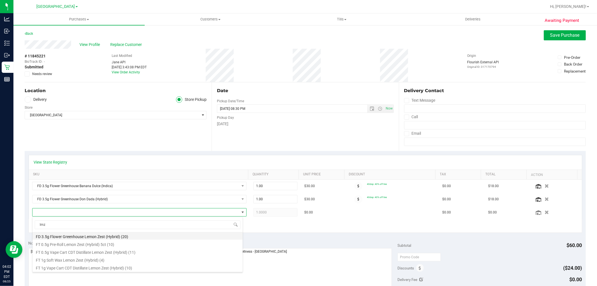
click at [61, 239] on li "FD 3.5g Flower Greenhouse Lemon Zest (Hybrid) (20)" at bounding box center [137, 236] width 210 height 8
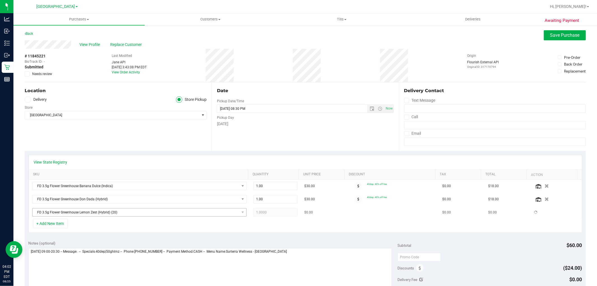
drag, startPoint x: 170, startPoint y: 232, endPoint x: 220, endPoint y: 216, distance: 52.5
click at [170, 232] on div "+ Add New Item" at bounding box center [306, 226] width 554 height 14
click at [270, 223] on div "+ Add New Item" at bounding box center [306, 226] width 554 height 14
drag, startPoint x: 269, startPoint y: 213, endPoint x: 205, endPoint y: 230, distance: 66.4
click at [205, 230] on div "View State Registry SKU Quantity Unit Price Discount Tax Total Action FD 3.5g F…" at bounding box center [306, 194] width 554 height 78
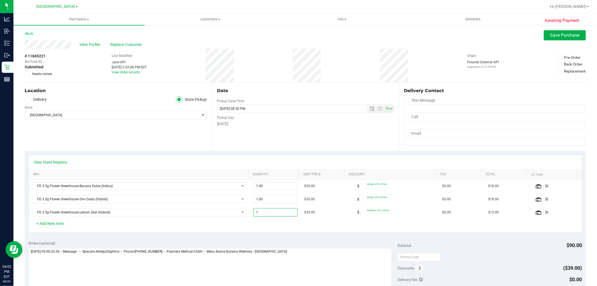
type input "2"
type input "2.00"
click at [236, 236] on div "View State Registry SKU Quantity Unit Price Discount Tax Total Action FD 3.5g F…" at bounding box center [306, 194] width 562 height 86
click at [280, 244] on div "Notes (optional)" at bounding box center [213, 243] width 369 height 6
click at [551, 35] on span "Save Purchase" at bounding box center [565, 34] width 29 height 5
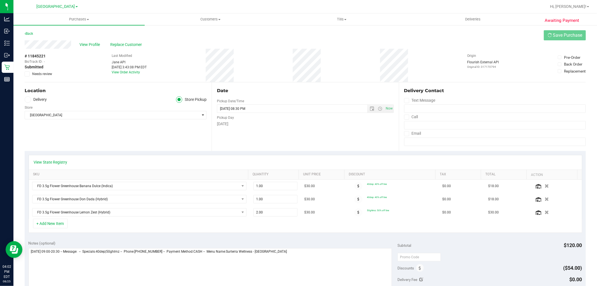
click at [292, 152] on div "View State Registry SKU Quantity Unit Price Discount Tax Total Action FD 3.5g F…" at bounding box center [306, 194] width 562 height 86
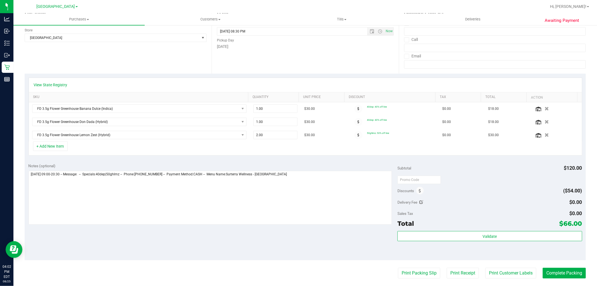
scroll to position [124, 0]
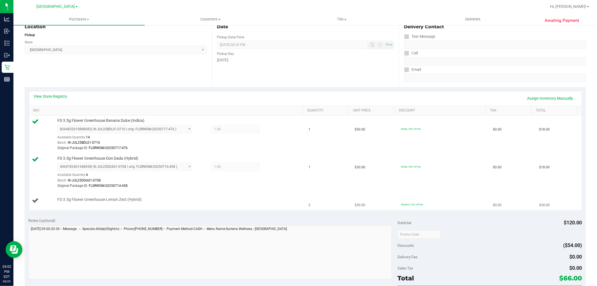
scroll to position [124, 0]
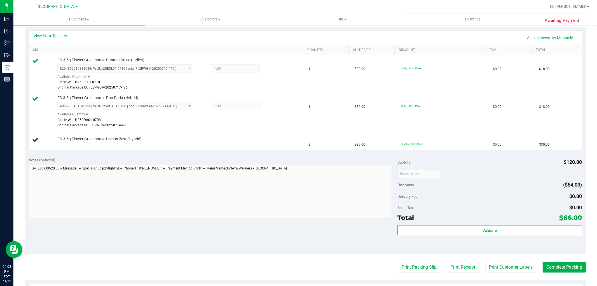
click at [241, 237] on div "Notes (optional) Subtotal $120.00 Discounts ($54.00) Delivery Fee $0.00 Sales T…" at bounding box center [306, 203] width 562 height 101
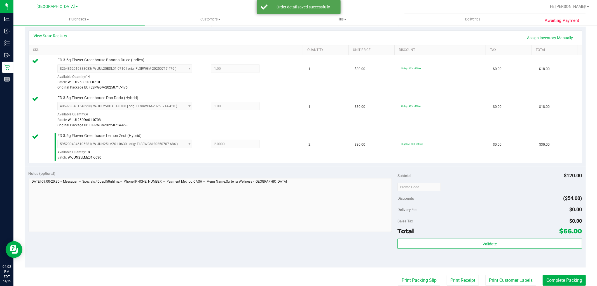
drag, startPoint x: 268, startPoint y: 253, endPoint x: 549, endPoint y: 258, distance: 281.0
click at [274, 251] on div "Notes (optional) Subtotal $120.00 Discounts ($54.00) Delivery Fee $0.00 Sales T…" at bounding box center [306, 217] width 562 height 101
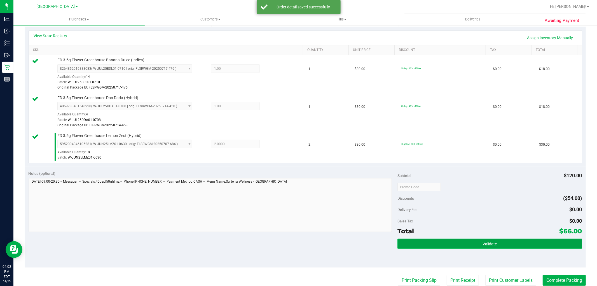
click at [478, 246] on button "Validate" at bounding box center [490, 244] width 185 height 10
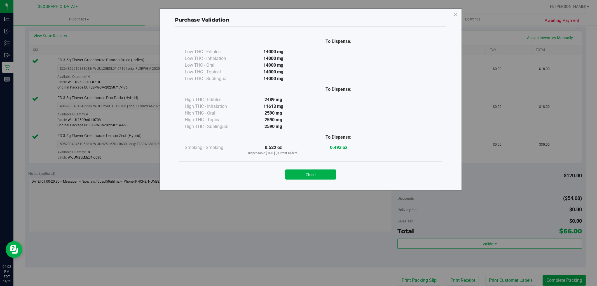
click at [311, 169] on div "Close" at bounding box center [310, 173] width 255 height 14
click at [295, 200] on div "Purchase Validation To Dispense: Low THC - Edibles 14000 mg" at bounding box center [301, 143] width 602 height 286
click at [310, 174] on button "Close" at bounding box center [310, 174] width 51 height 10
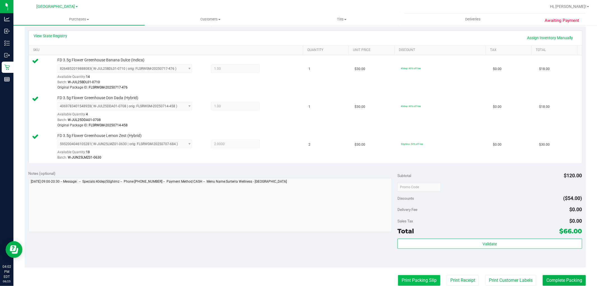
click at [404, 278] on button "Print Packing Slip" at bounding box center [419, 280] width 42 height 11
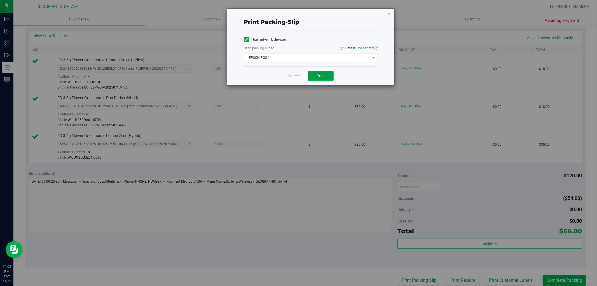
click at [320, 76] on span "Print" at bounding box center [321, 76] width 8 height 4
click at [293, 76] on link "Cancel" at bounding box center [294, 76] width 12 height 6
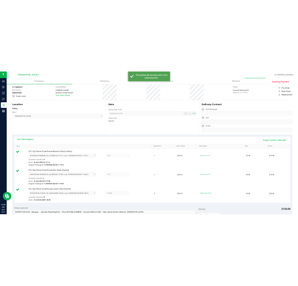
scroll to position [0, 0]
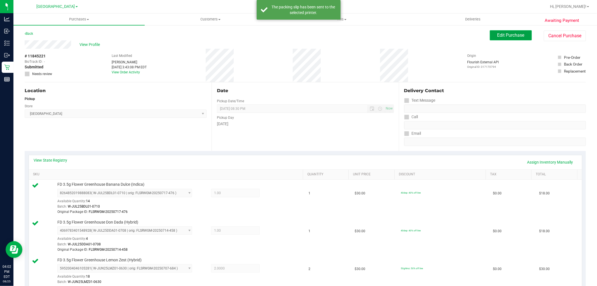
click at [498, 35] on span "Edit Purchase" at bounding box center [511, 34] width 27 height 5
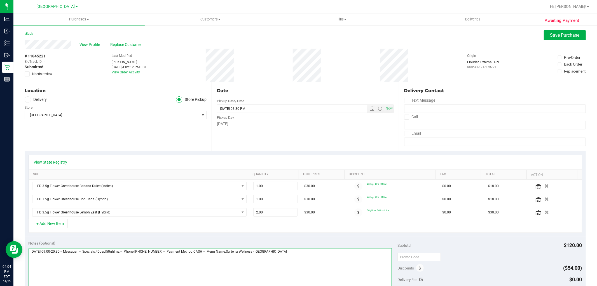
click at [306, 256] on textarea at bounding box center [211, 275] width 364 height 54
type textarea "[DATE] 09:00-20:30 -- Message: -- Specials:40dep|50ghlmz -- Phone:[PHONE_NUMBER…"
click at [545, 33] on button "Save Purchase" at bounding box center [565, 35] width 42 height 10
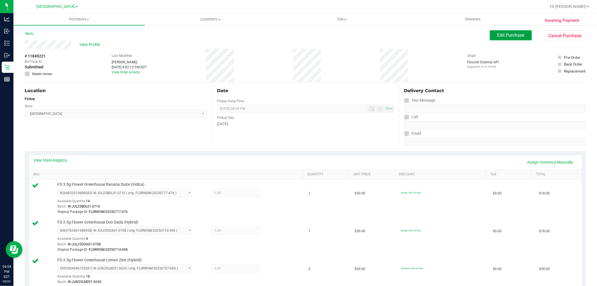
click at [513, 38] on button "Edit Purchase" at bounding box center [511, 35] width 42 height 10
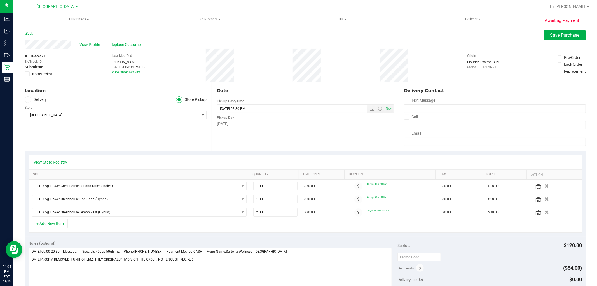
click at [28, 74] on icon at bounding box center [27, 74] width 4 height 0
click at [0, 0] on input "Needs review" at bounding box center [0, 0] width 0 height 0
click at [551, 34] on span "Save Purchase" at bounding box center [565, 34] width 29 height 5
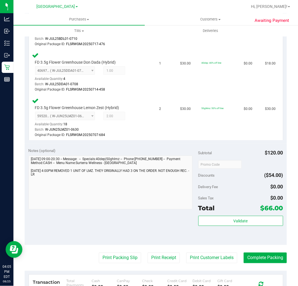
scroll to position [249, 0]
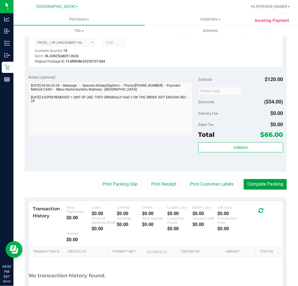
drag, startPoint x: 264, startPoint y: 185, endPoint x: 281, endPoint y: 176, distance: 18.8
click at [264, 185] on button "Complete Packing" at bounding box center [265, 184] width 43 height 11
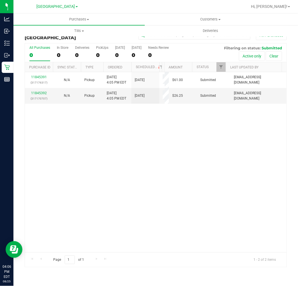
drag, startPoint x: 152, startPoint y: 186, endPoint x: 143, endPoint y: 184, distance: 8.8
click at [149, 185] on div "11845391 (317176317) N/A Pickup [DATE] 4:05 PM EDT 8/25/2025 $61.00 Submitted […" at bounding box center [156, 162] width 262 height 180
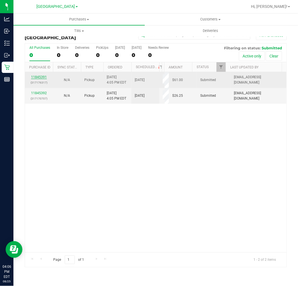
click at [43, 78] on link "11845391" at bounding box center [39, 77] width 16 height 4
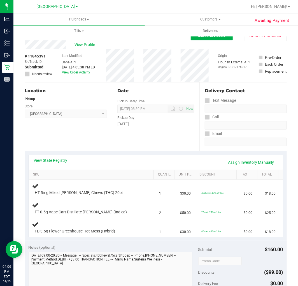
click at [50, 138] on div "Location Pickup Store Lakeland WC Select Store [PERSON_NAME][GEOGRAPHIC_DATA] […" at bounding box center [68, 116] width 87 height 69
click at [60, 161] on link "View State Registry" at bounding box center [51, 160] width 34 height 6
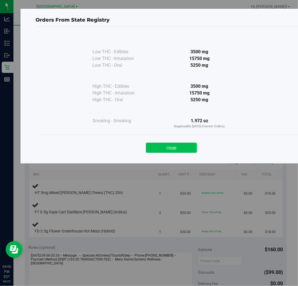
click at [175, 147] on button "Close" at bounding box center [171, 148] width 51 height 10
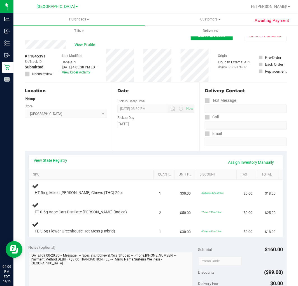
click at [73, 121] on div "Location Pickup Store Lakeland WC Select Store [PERSON_NAME][GEOGRAPHIC_DATA] […" at bounding box center [68, 116] width 87 height 69
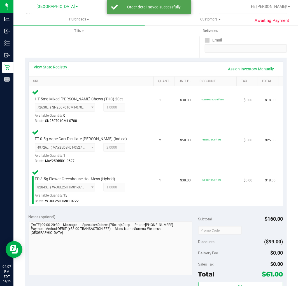
scroll to position [218, 0]
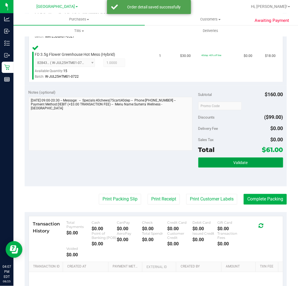
click at [220, 161] on button "Validate" at bounding box center [240, 162] width 85 height 10
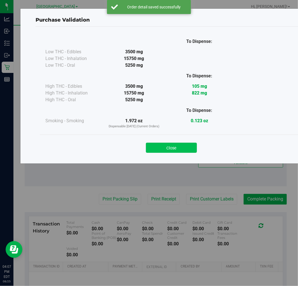
drag, startPoint x: 168, startPoint y: 147, endPoint x: 124, endPoint y: 168, distance: 49.0
click at [167, 147] on button "Close" at bounding box center [171, 148] width 51 height 10
click at [124, 168] on div "Notes (optional) Subtotal $160.00 Discounts ($99.00) Delivery Fee $0.00 Sales T…" at bounding box center [156, 135] width 262 height 101
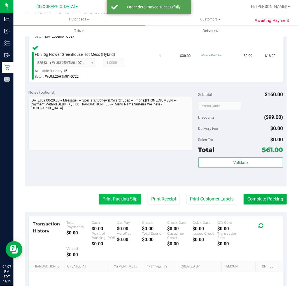
click at [110, 197] on button "Print Packing Slip" at bounding box center [120, 199] width 42 height 11
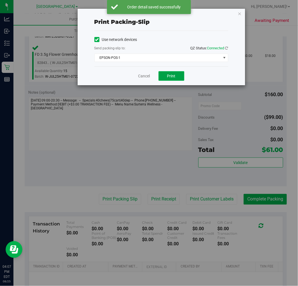
click at [172, 77] on span "Print" at bounding box center [171, 76] width 8 height 4
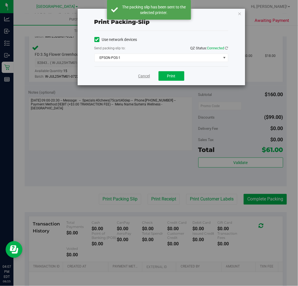
click at [142, 75] on link "Cancel" at bounding box center [144, 76] width 12 height 6
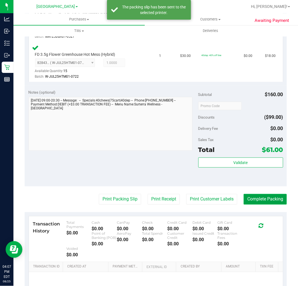
click at [255, 200] on button "Complete Packing" at bounding box center [265, 199] width 43 height 11
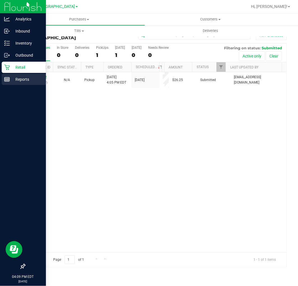
click at [20, 82] on p "Reports" at bounding box center [27, 79] width 34 height 7
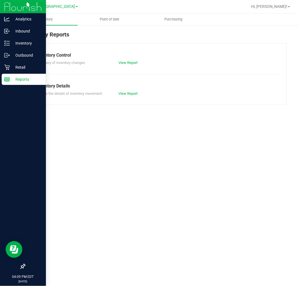
click at [15, 83] on div "Reports" at bounding box center [24, 79] width 44 height 11
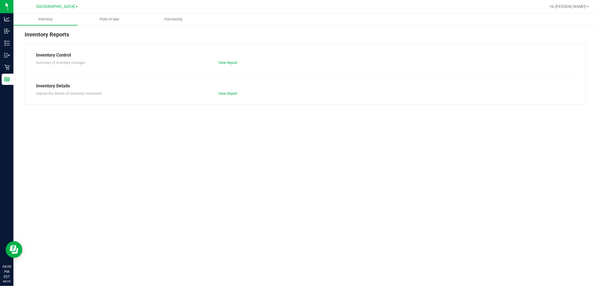
drag, startPoint x: 184, startPoint y: 161, endPoint x: 116, endPoint y: 30, distance: 147.3
click at [180, 157] on div "Inventory Point of Sale Purchasing Inventory Reports Inventory Control Summary …" at bounding box center [305, 149] width 584 height 273
click at [106, 17] on span "Point of Sale" at bounding box center [109, 19] width 35 height 5
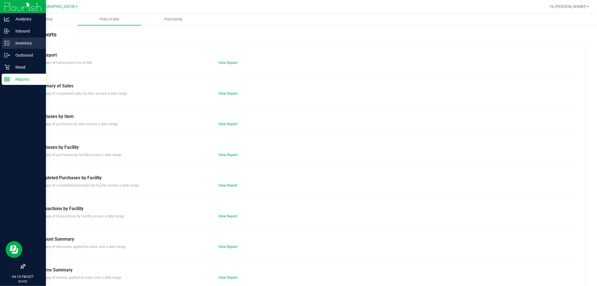
click at [18, 45] on p "Inventory" at bounding box center [27, 43] width 34 height 7
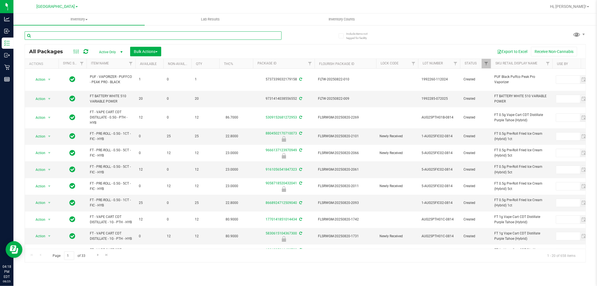
click at [90, 39] on input "text" at bounding box center [153, 35] width 257 height 8
type input "jcw"
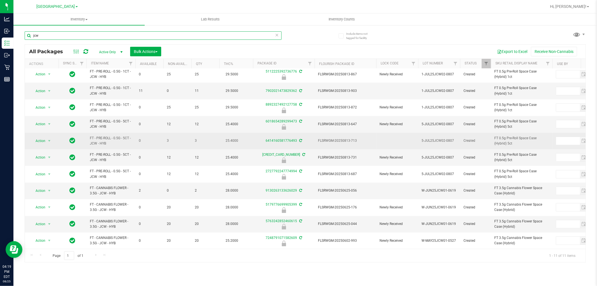
scroll to position [7, 0]
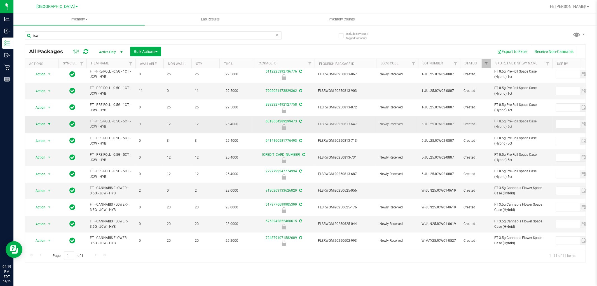
click at [47, 122] on span "select" at bounding box center [49, 124] width 4 height 4
click at [46, 186] on li "Unlock package" at bounding box center [49, 186] width 36 height 8
